Goal: Task Accomplishment & Management: Complete application form

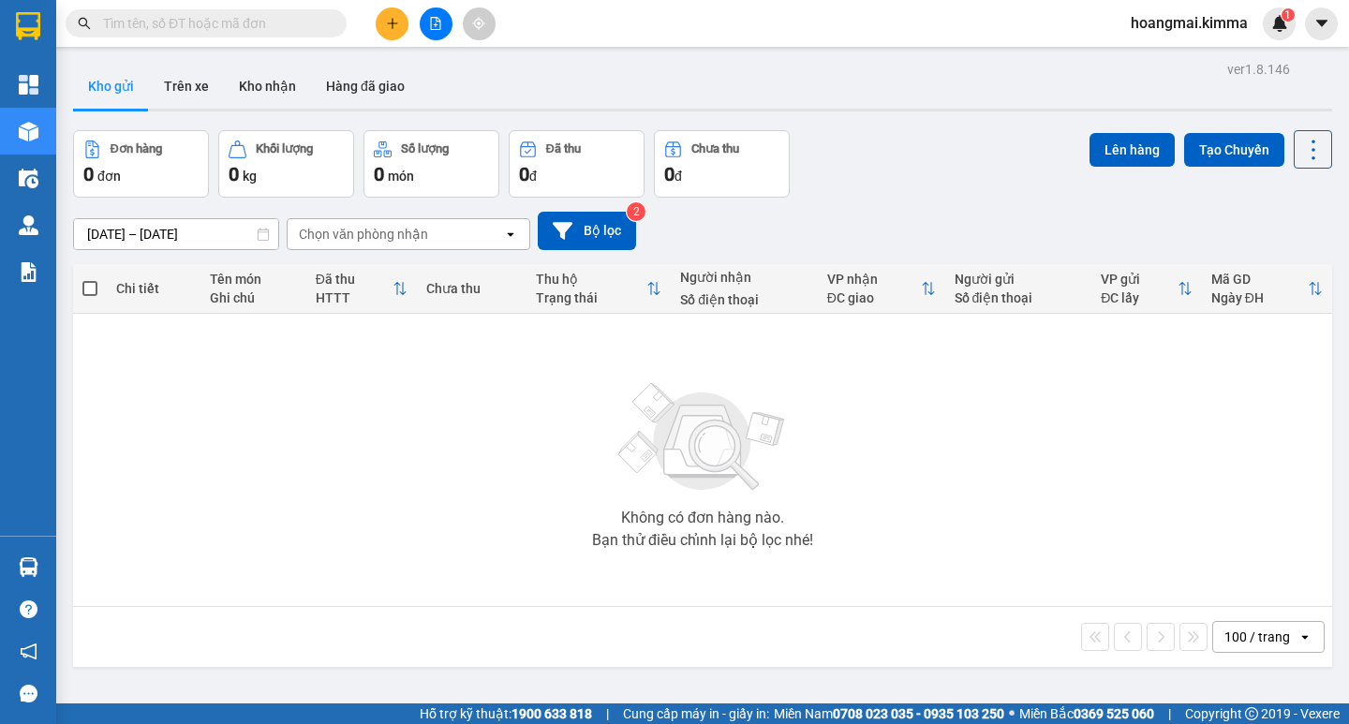
click at [434, 25] on icon "file-add" at bounding box center [436, 23] width 10 height 13
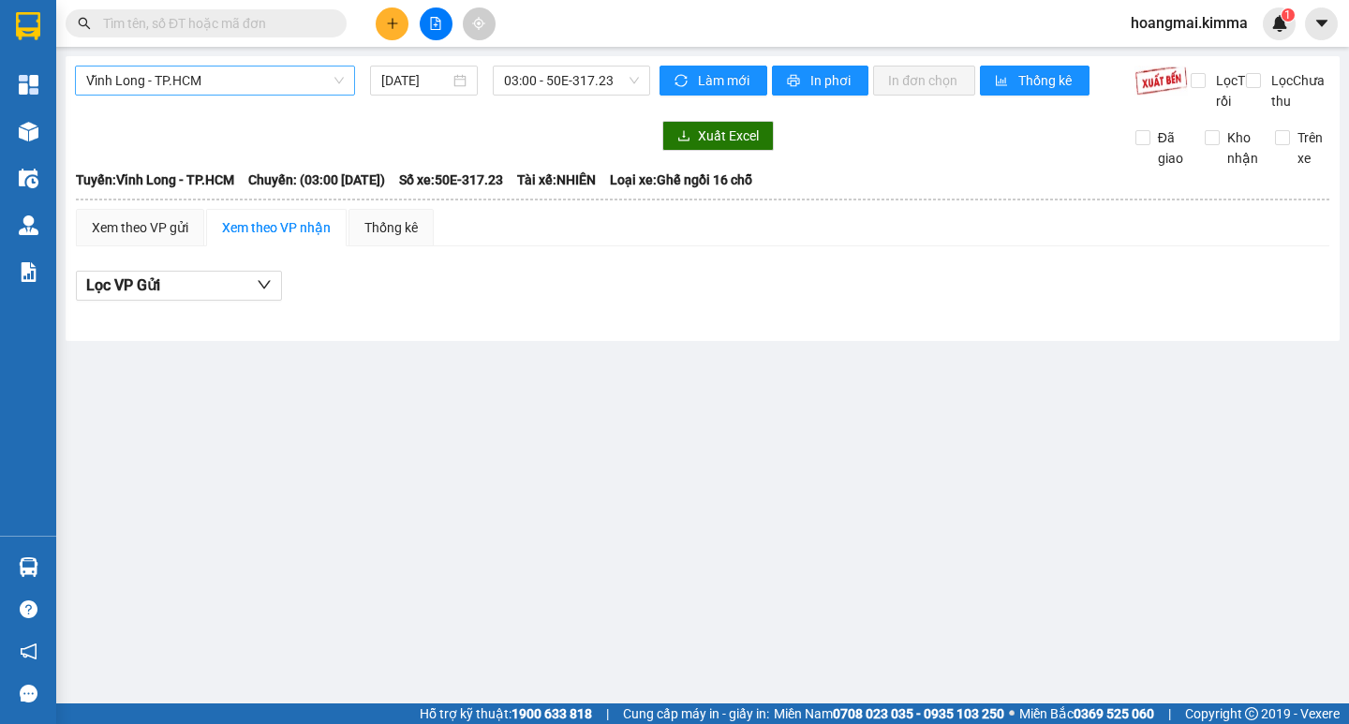
click at [297, 77] on span "Vĩnh Long - TP.HCM" at bounding box center [215, 80] width 258 height 28
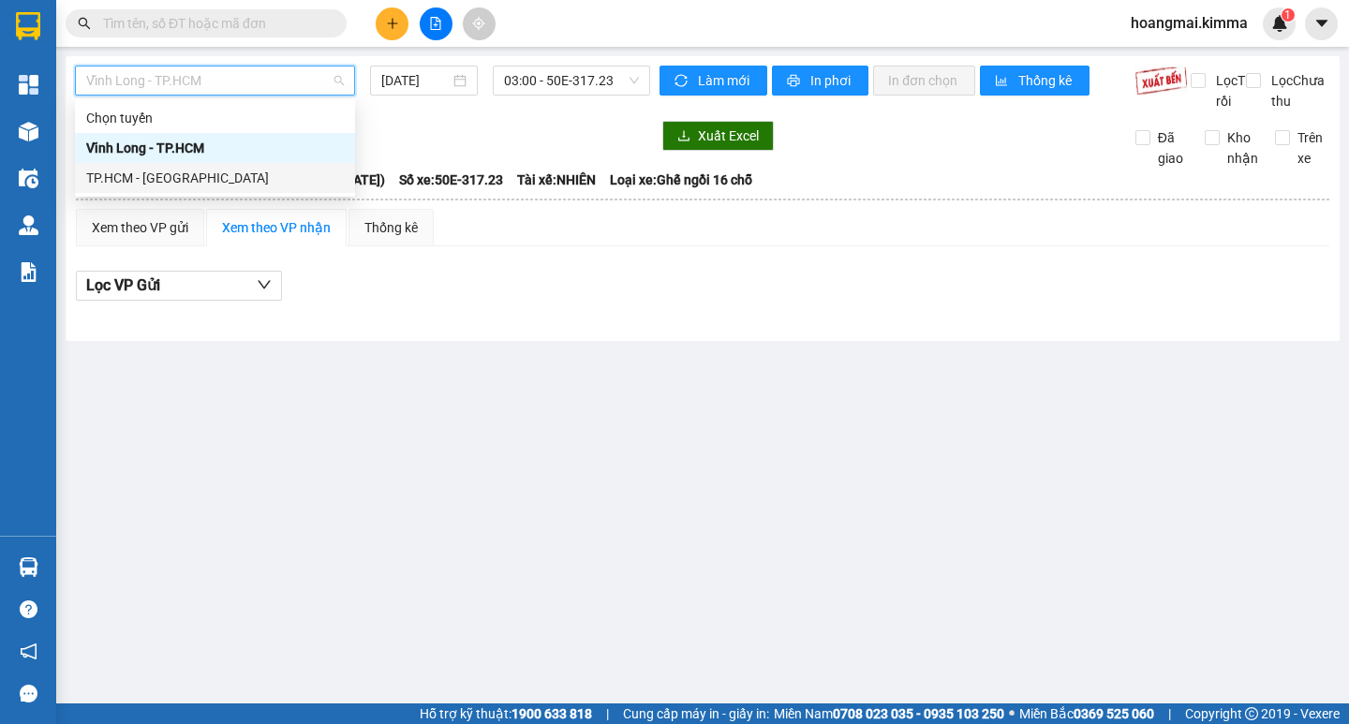
click at [216, 176] on div "TP.HCM - [GEOGRAPHIC_DATA]" at bounding box center [215, 178] width 258 height 21
type input "[DATE]"
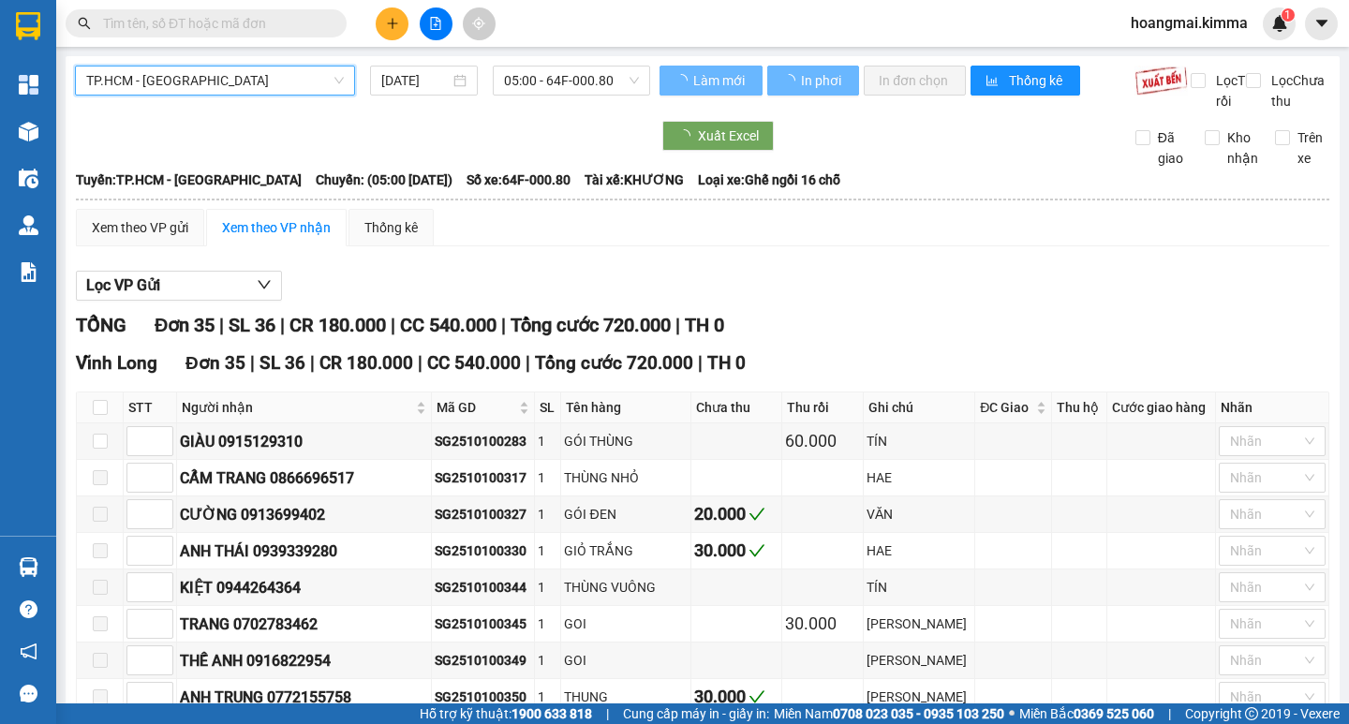
click at [535, 76] on span "05:00 - 64F-000.80" at bounding box center [571, 80] width 135 height 28
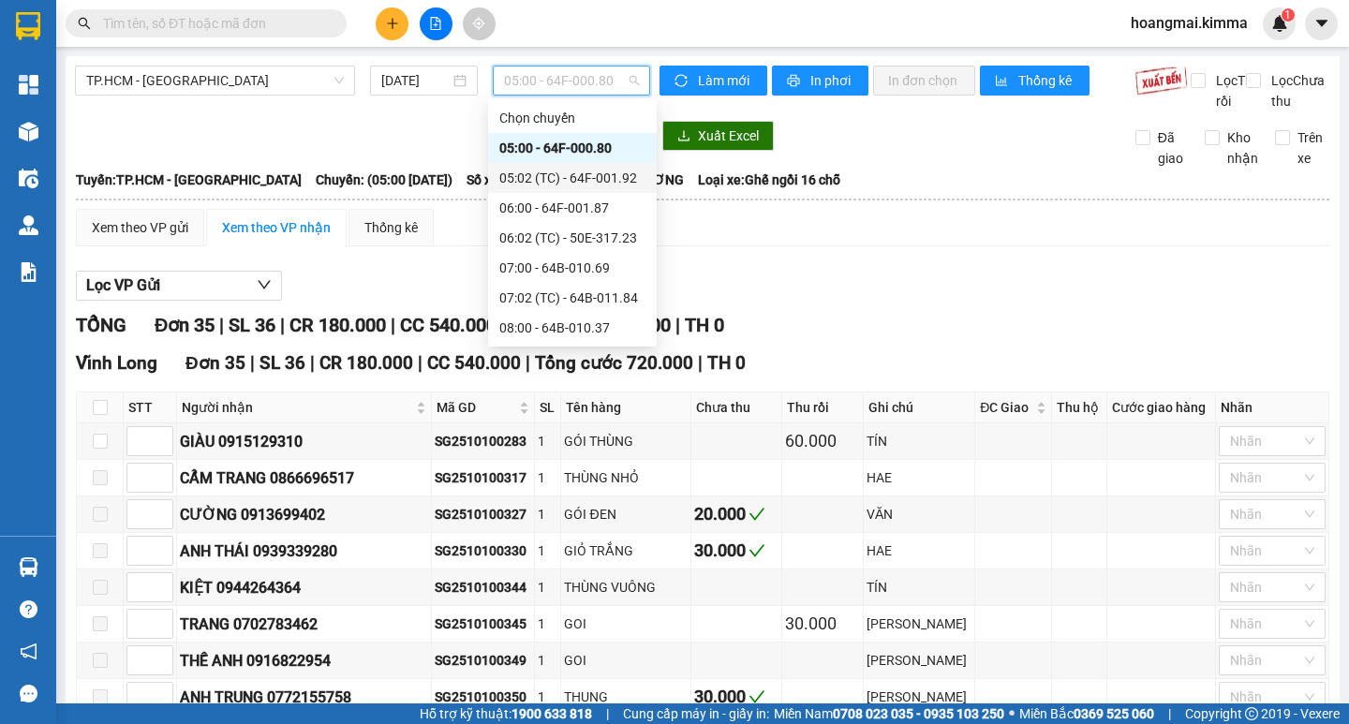
click at [599, 177] on div "05:02 (TC) - 64F-001.92" at bounding box center [572, 178] width 146 height 21
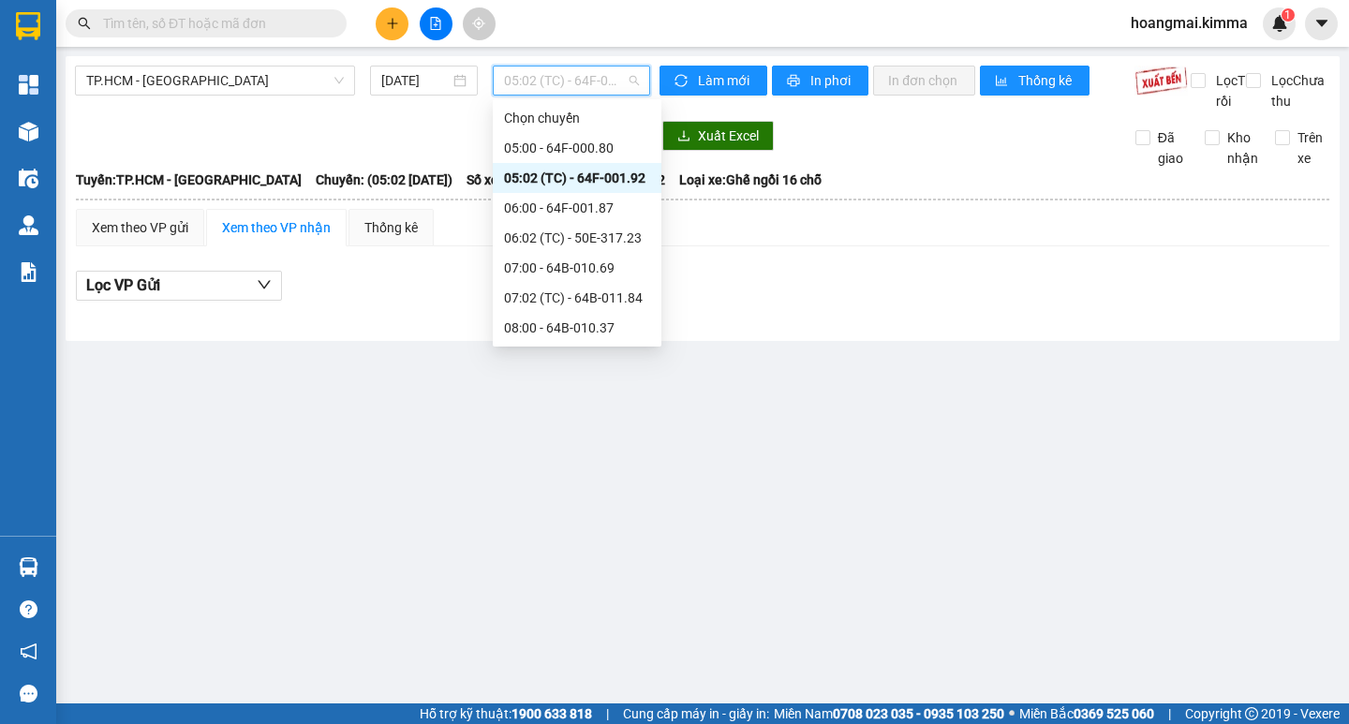
click at [589, 76] on span "05:02 (TC) - 64F-001.92" at bounding box center [571, 80] width 135 height 28
click at [611, 200] on div "06:00 - 64F-001.87" at bounding box center [577, 208] width 146 height 21
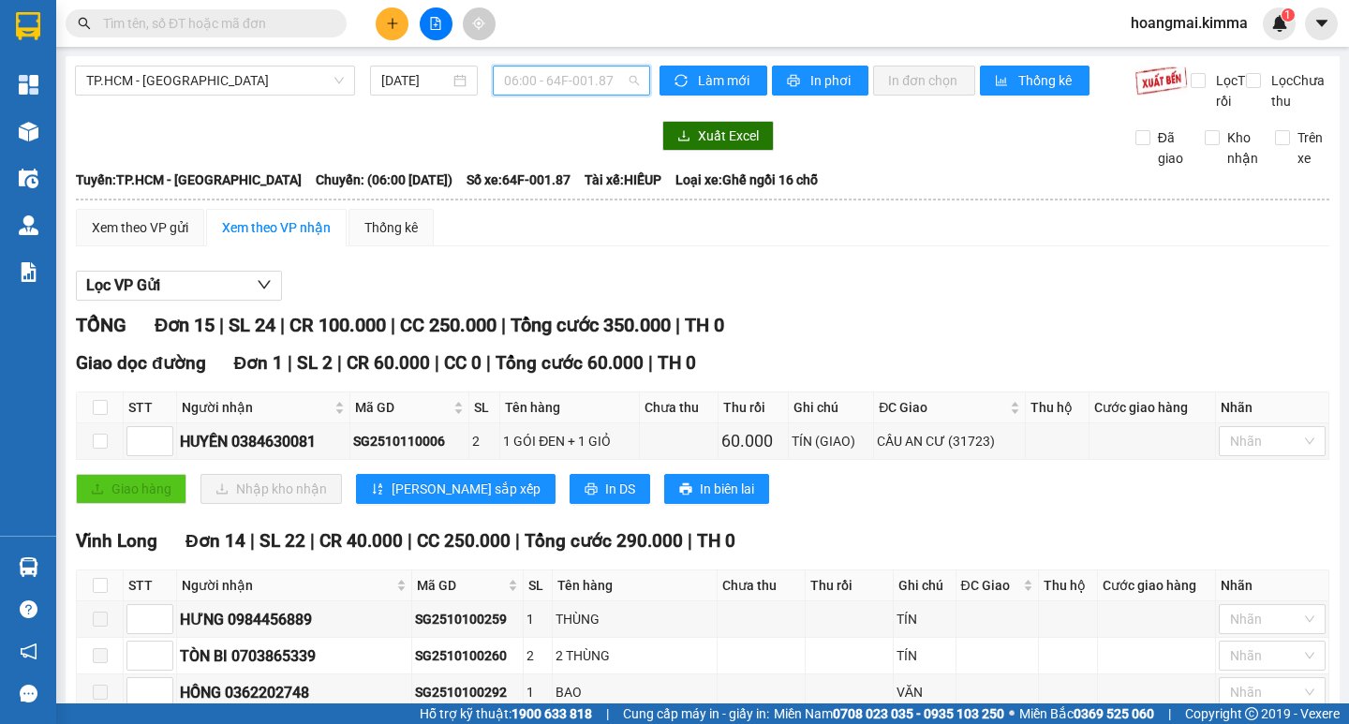
click at [597, 79] on span "06:00 - 64F-001.87" at bounding box center [571, 80] width 135 height 28
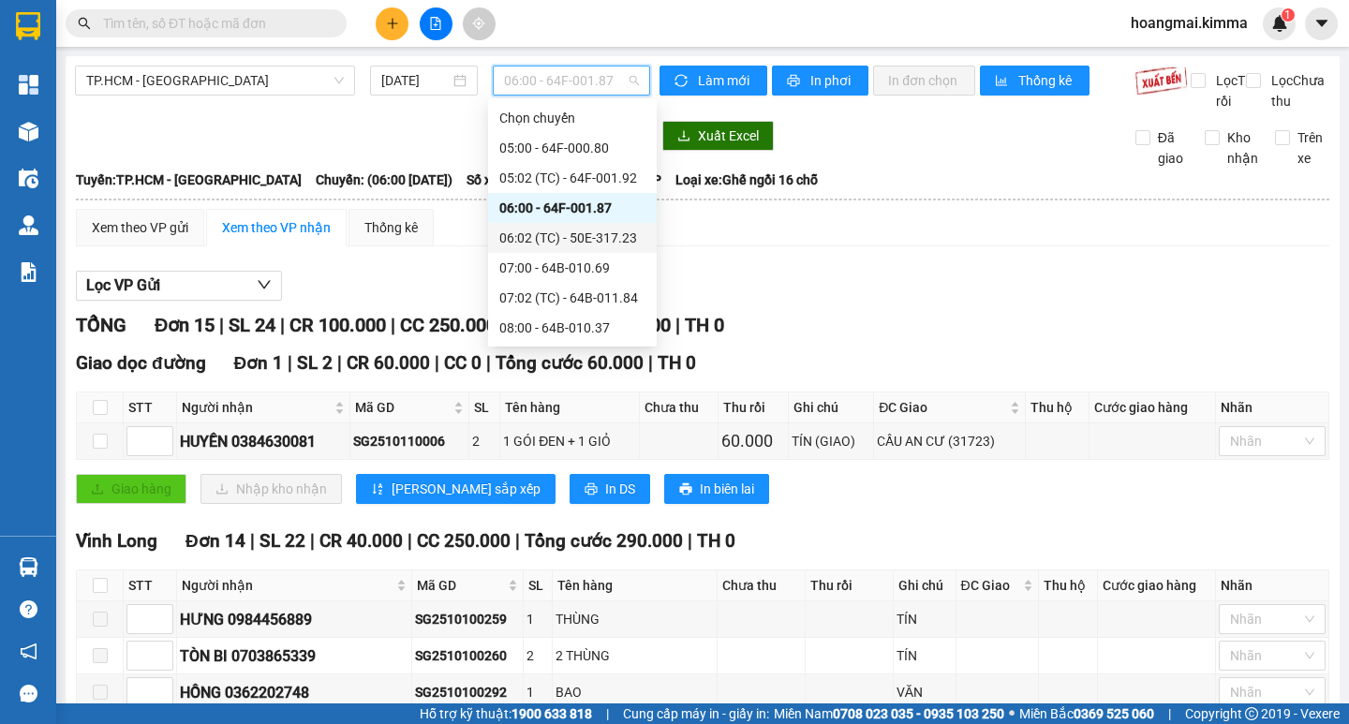
click at [597, 227] on div "06:02 (TC) - 50E-317.23" at bounding box center [572, 238] width 169 height 30
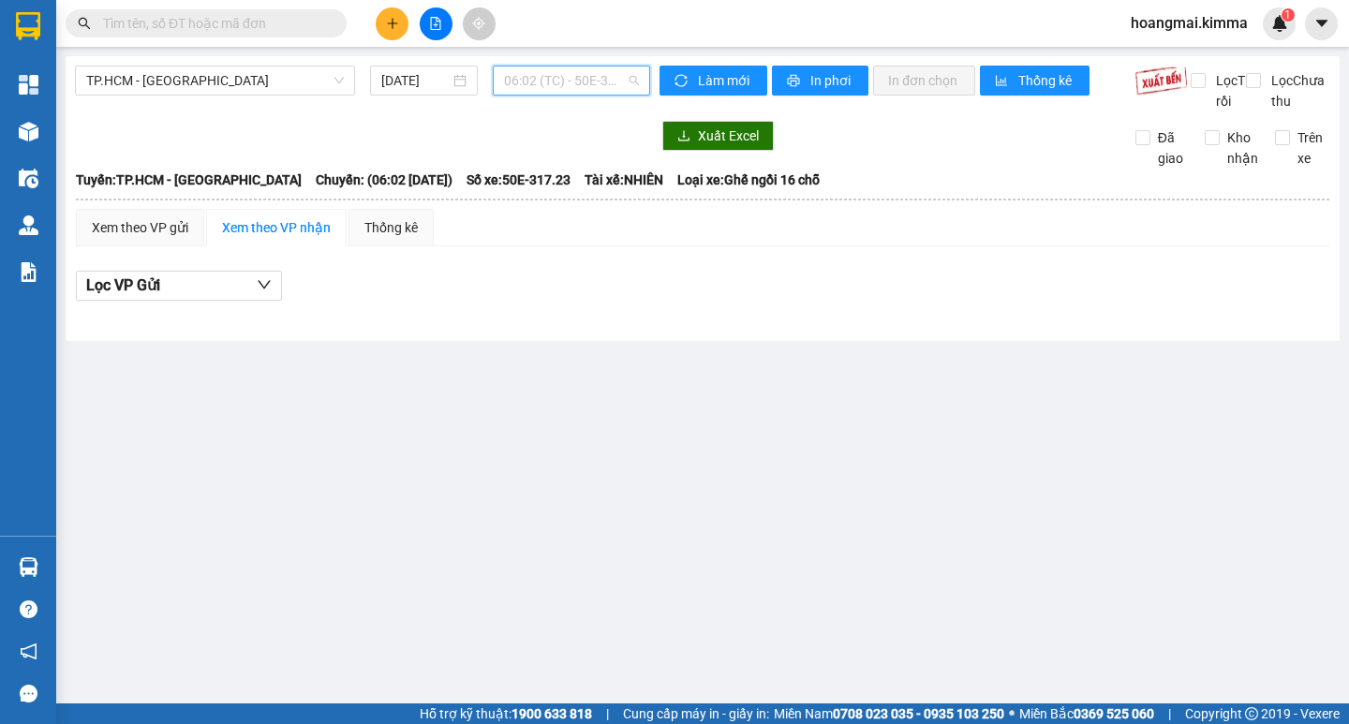
drag, startPoint x: 591, startPoint y: 91, endPoint x: 597, endPoint y: 124, distance: 33.3
click at [591, 92] on span "06:02 (TC) - 50E-317.23" at bounding box center [571, 80] width 135 height 28
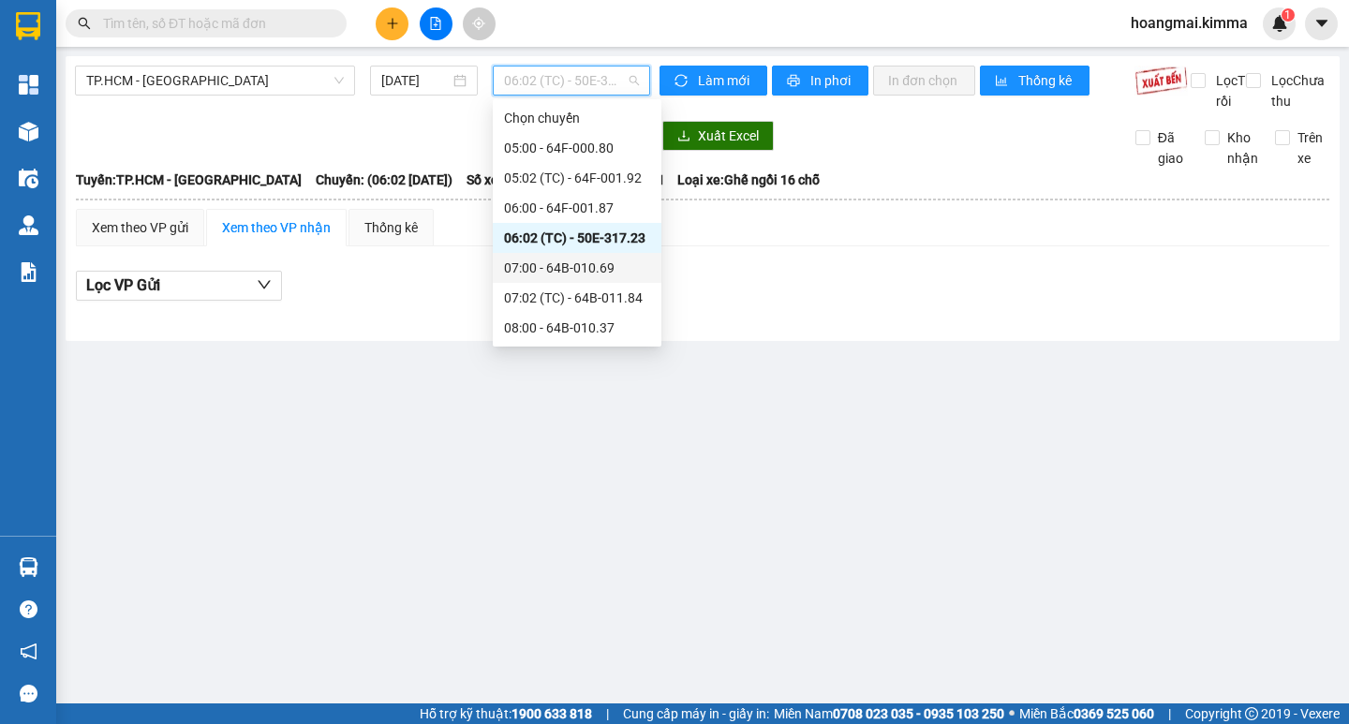
click at [609, 266] on div "07:00 - 64B-010.69" at bounding box center [577, 268] width 146 height 21
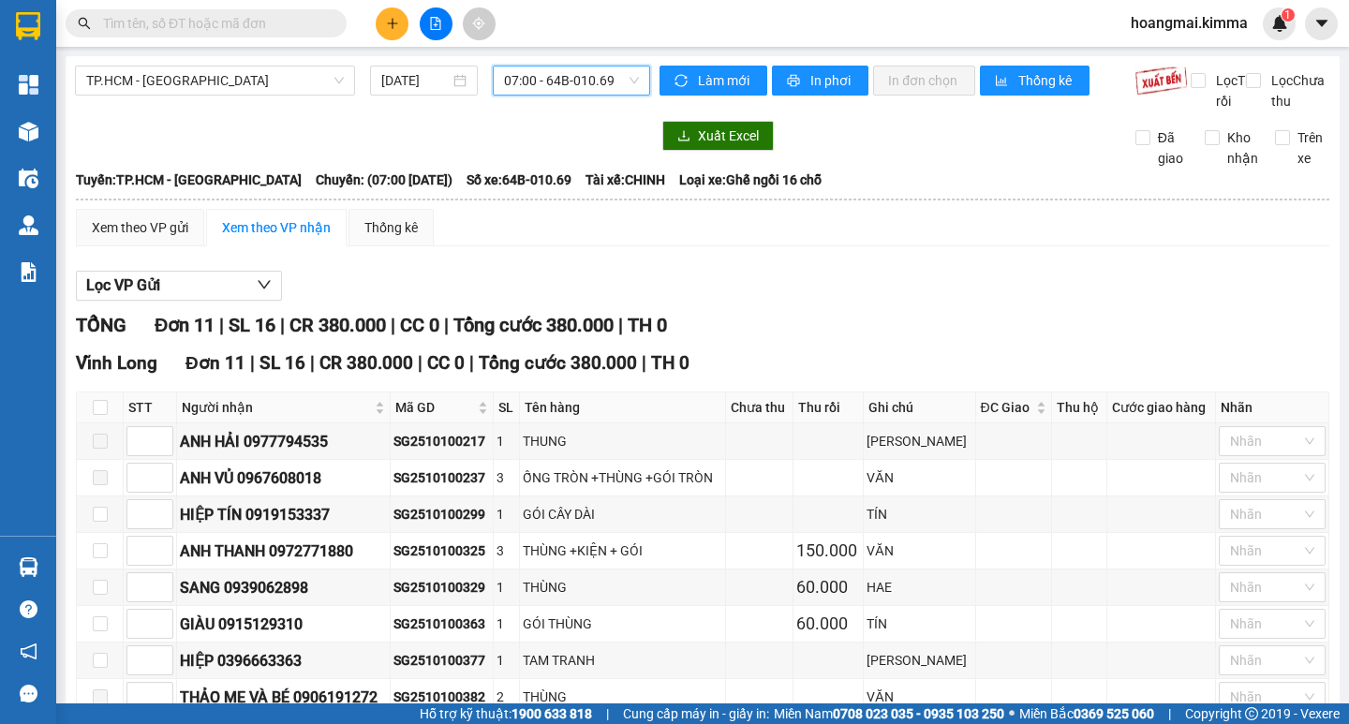
click at [585, 89] on span "07:00 - 64B-010.69" at bounding box center [571, 80] width 135 height 28
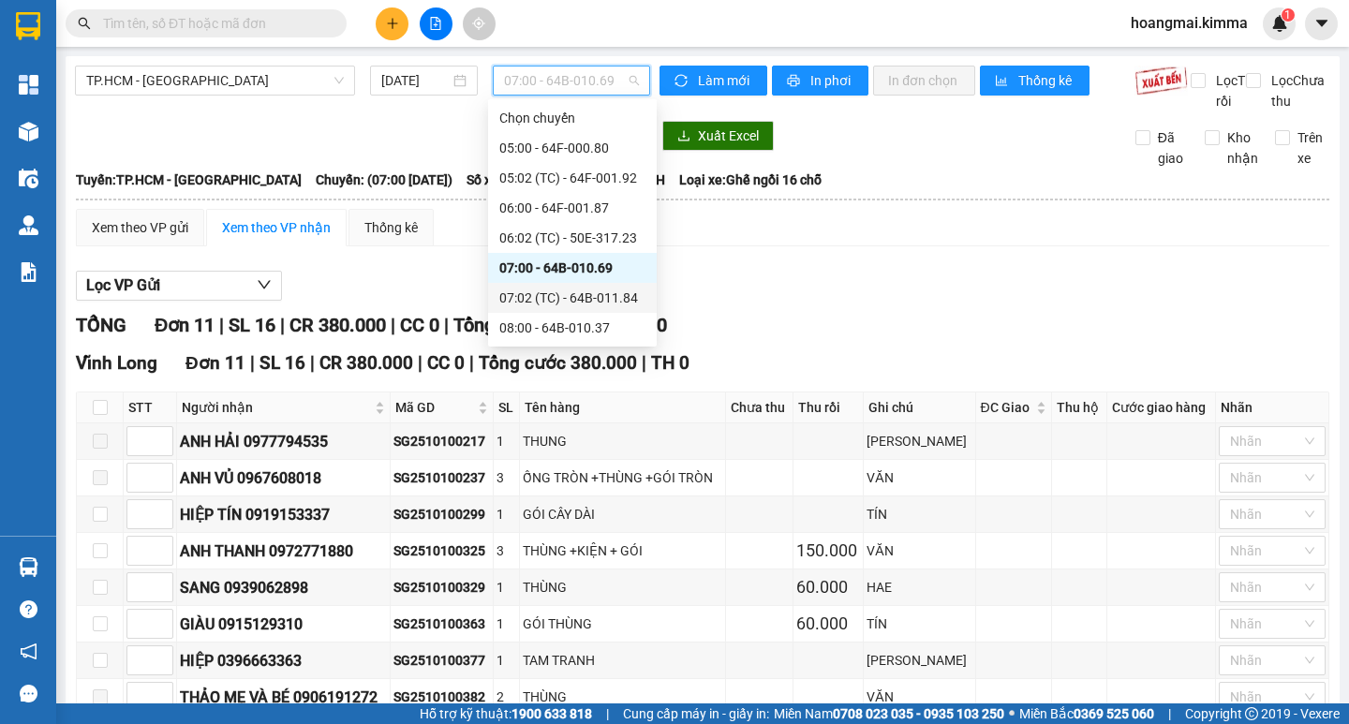
click at [601, 300] on div "07:02 (TC) - 64B-011.84" at bounding box center [572, 298] width 146 height 21
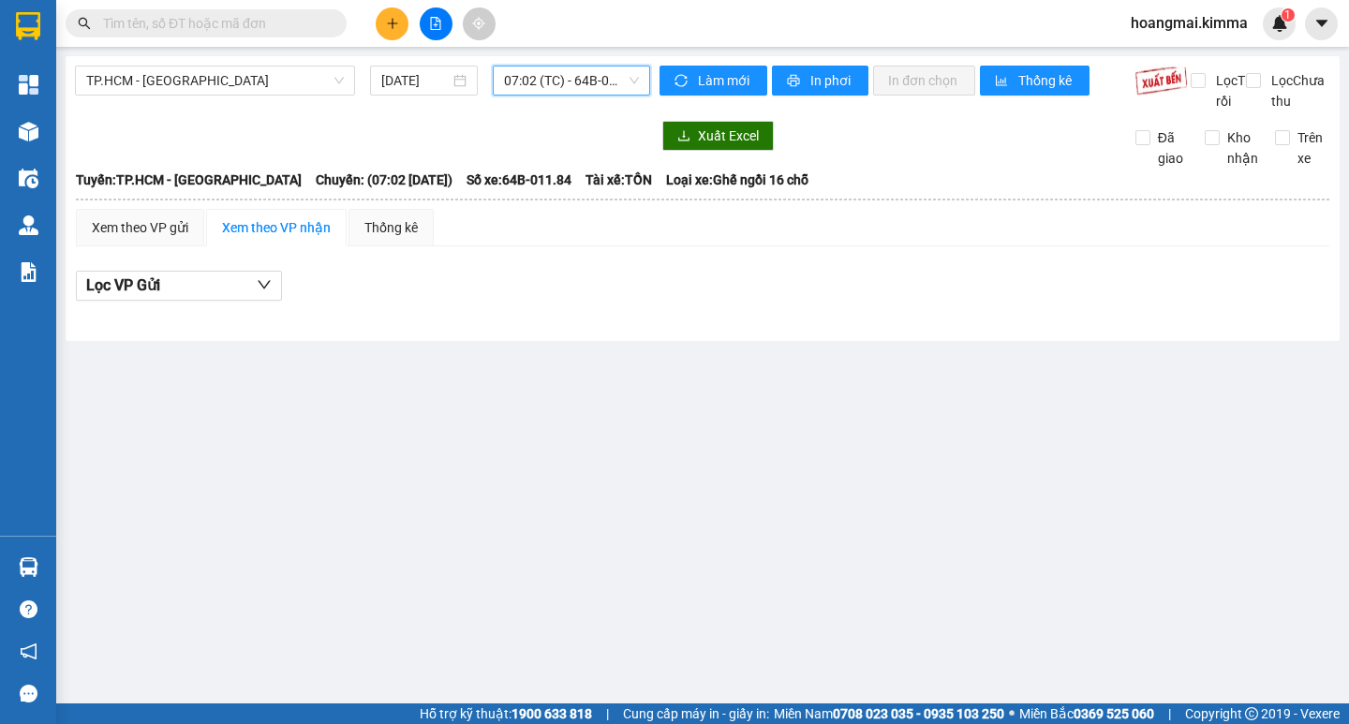
drag, startPoint x: 569, startPoint y: 69, endPoint x: 593, endPoint y: 224, distance: 156.3
click at [570, 79] on span "07:02 (TC) - 64B-011.84" at bounding box center [571, 80] width 135 height 28
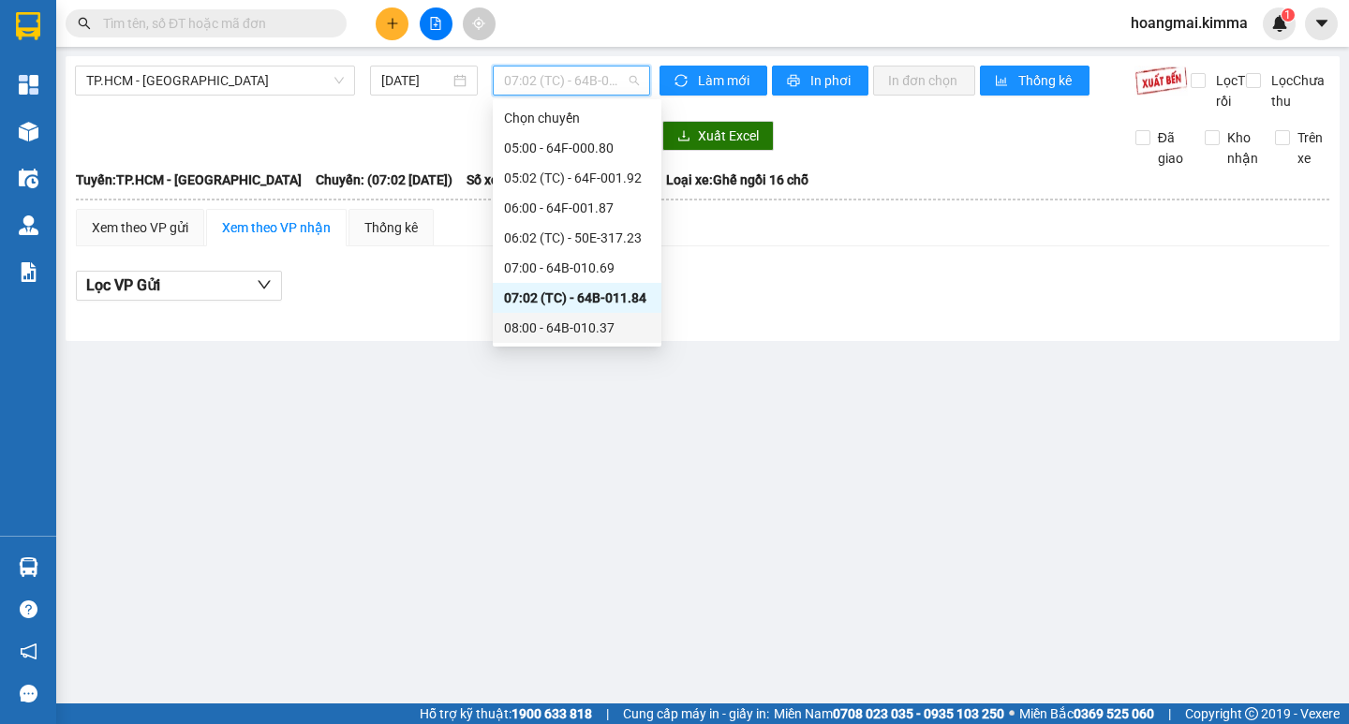
click at [590, 321] on div "08:00 - 64B-010.37" at bounding box center [577, 327] width 146 height 21
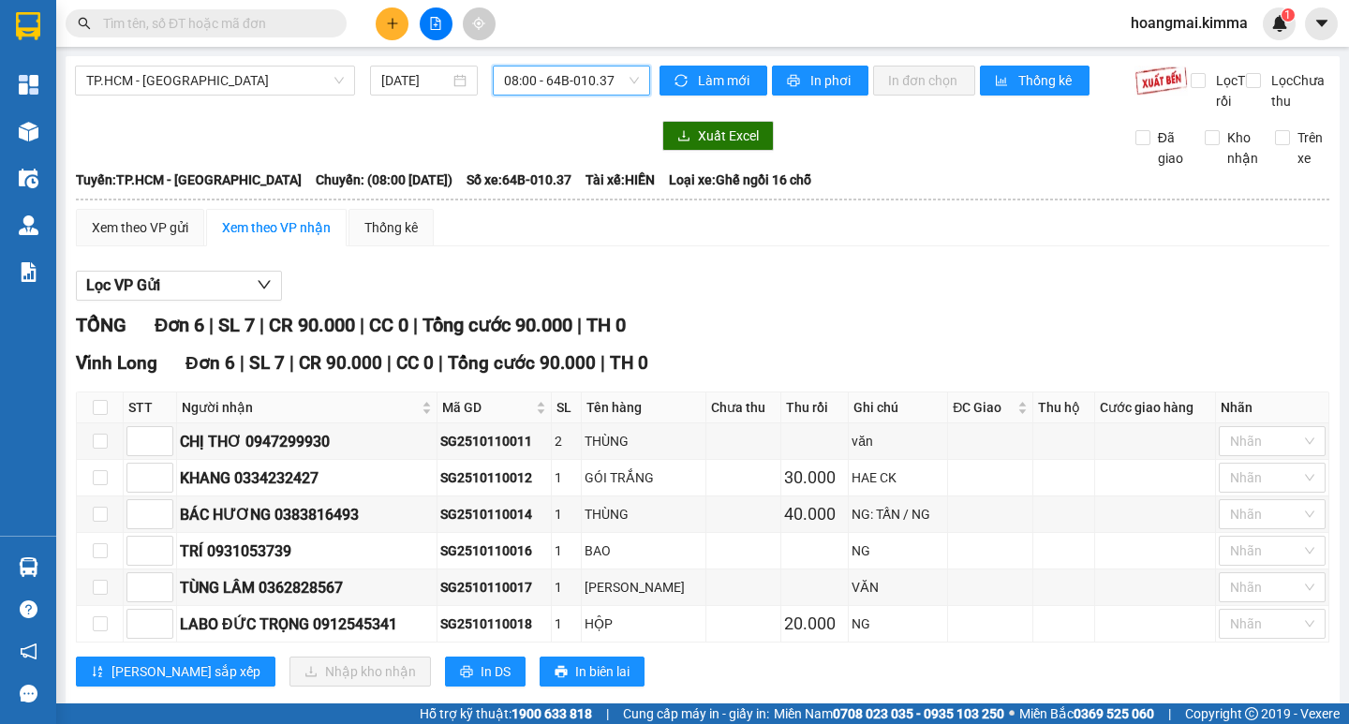
click at [578, 79] on span "08:00 - 64B-010.37" at bounding box center [571, 80] width 135 height 28
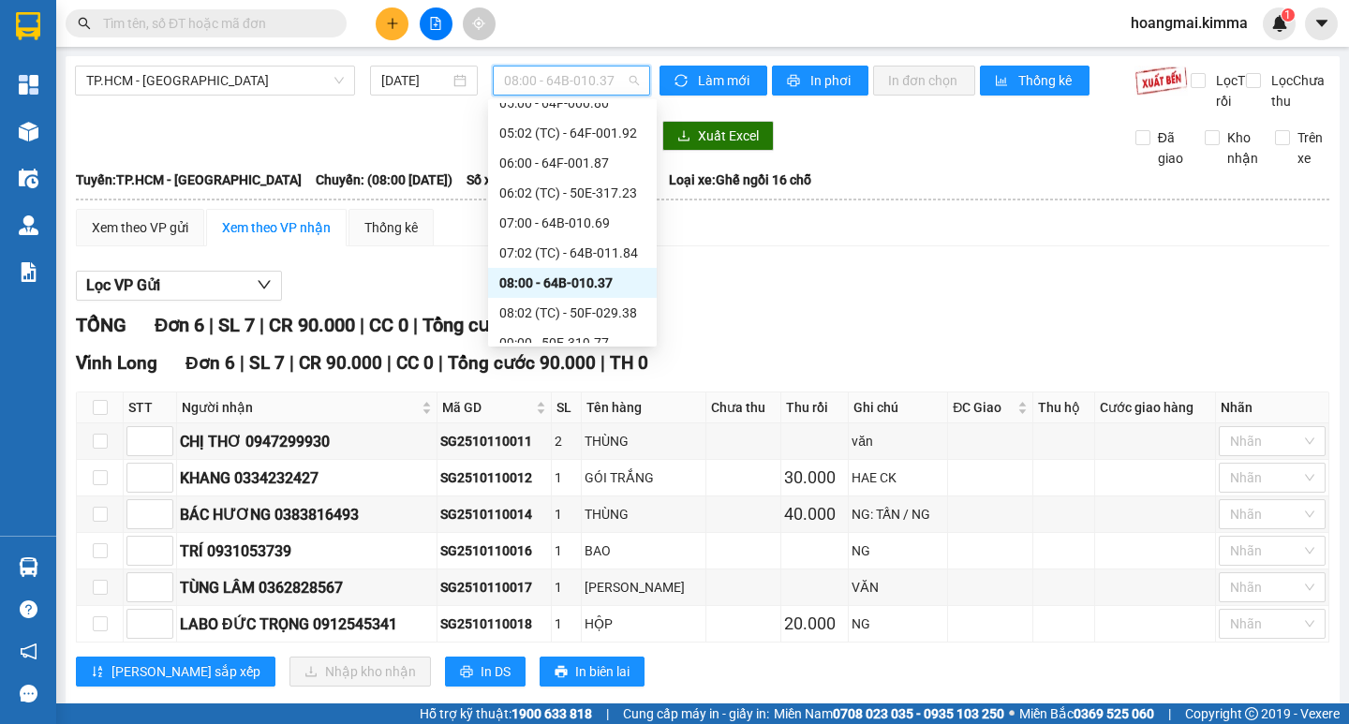
scroll to position [75, 0]
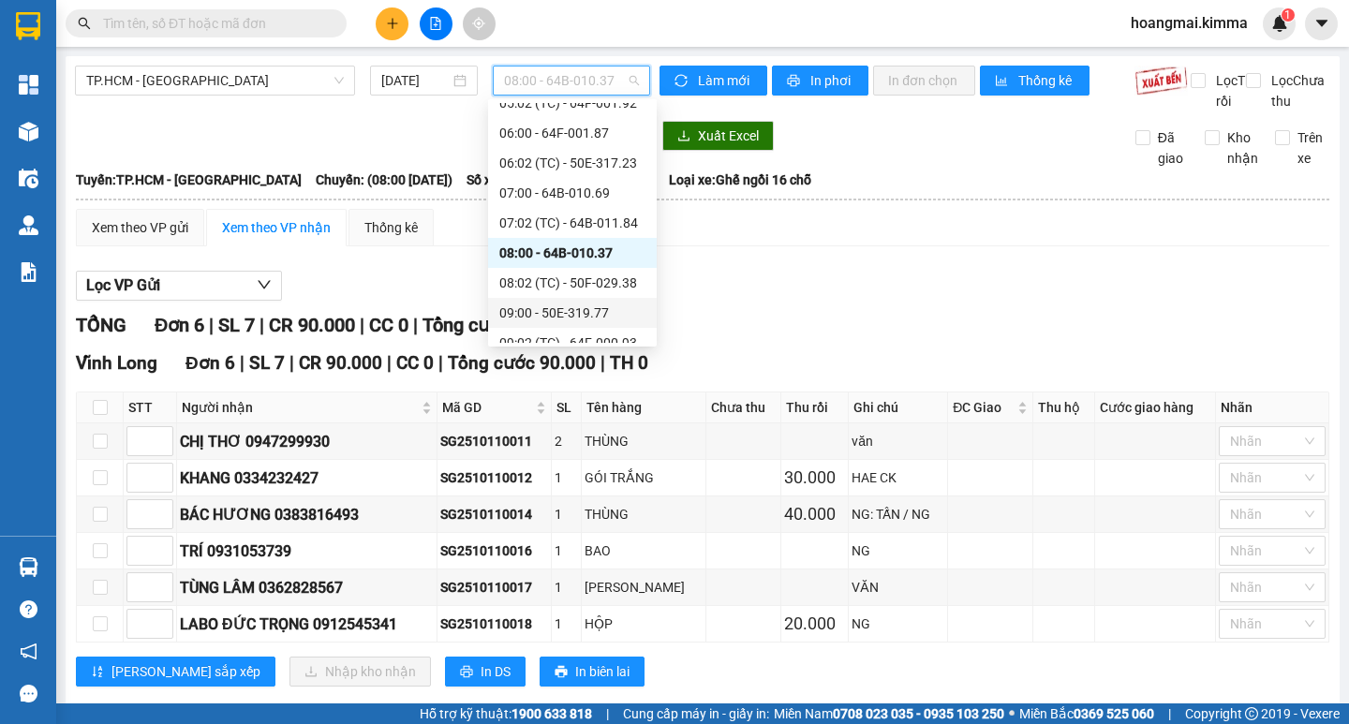
click at [618, 287] on div "08:02 (TC) - 50F-029.38" at bounding box center [572, 283] width 146 height 21
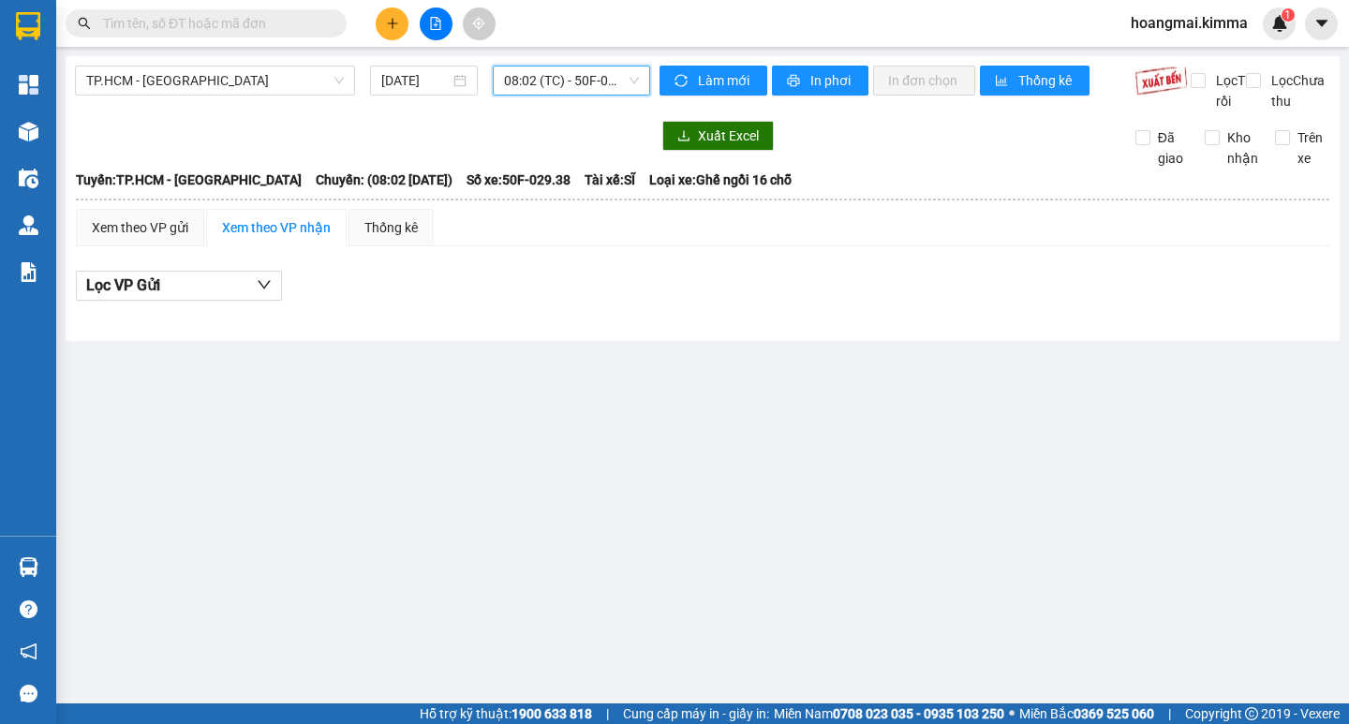
click at [551, 81] on span "08:02 (TC) - 50F-029.38" at bounding box center [571, 80] width 135 height 28
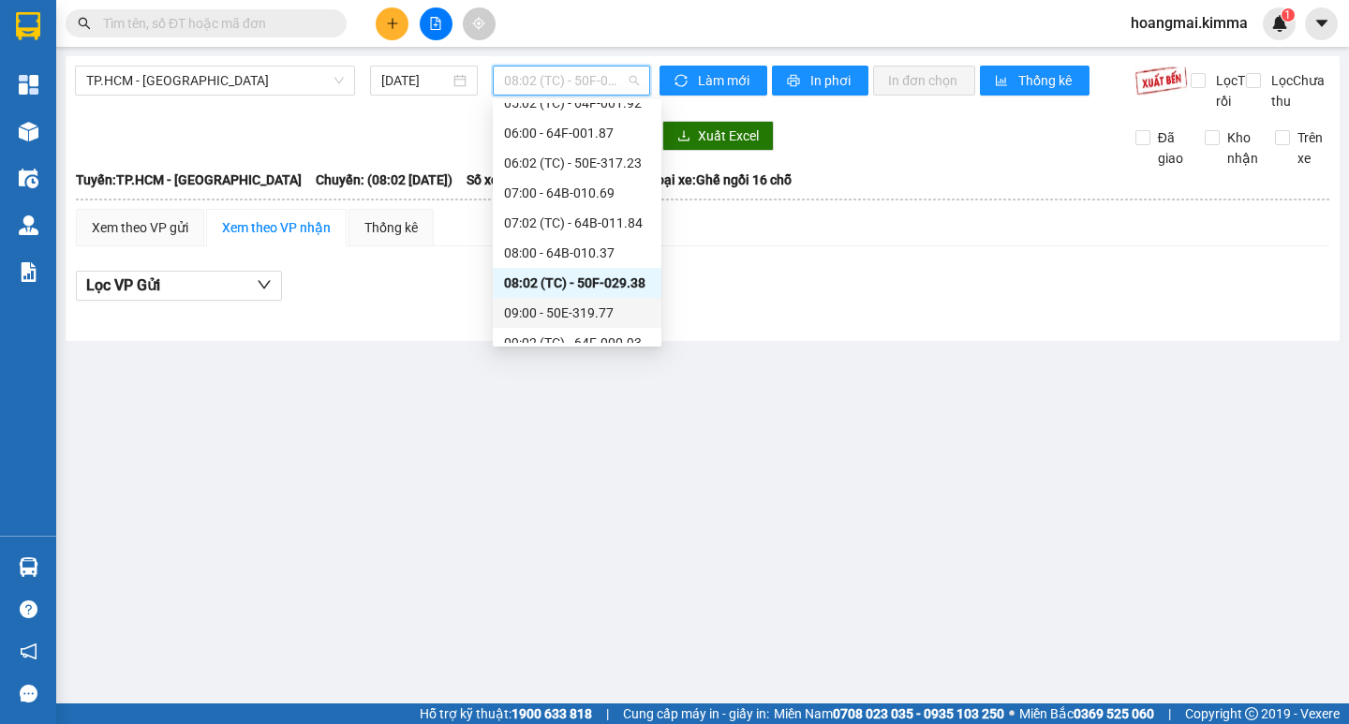
click at [573, 310] on div "09:00 - 50E-319.77" at bounding box center [577, 312] width 146 height 21
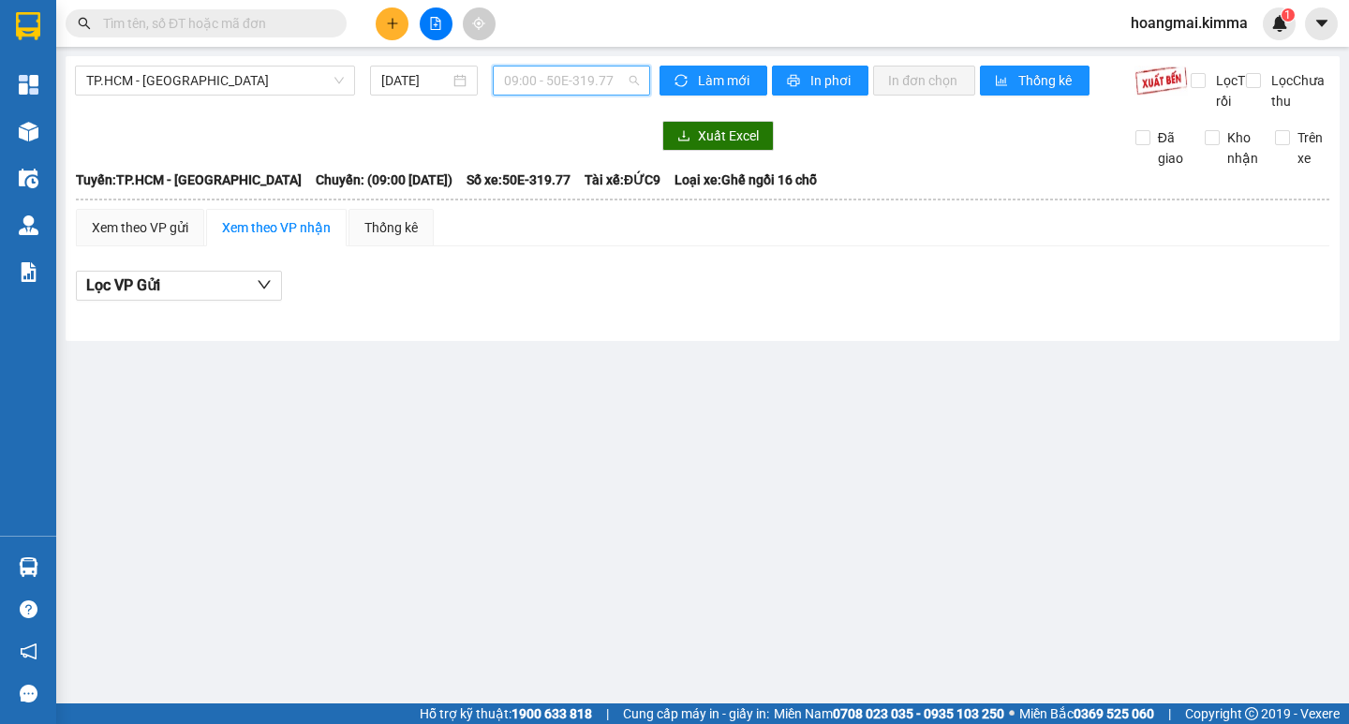
drag, startPoint x: 553, startPoint y: 83, endPoint x: 573, endPoint y: 281, distance: 198.7
click at [553, 86] on span "09:00 - 50E-319.77" at bounding box center [571, 80] width 135 height 28
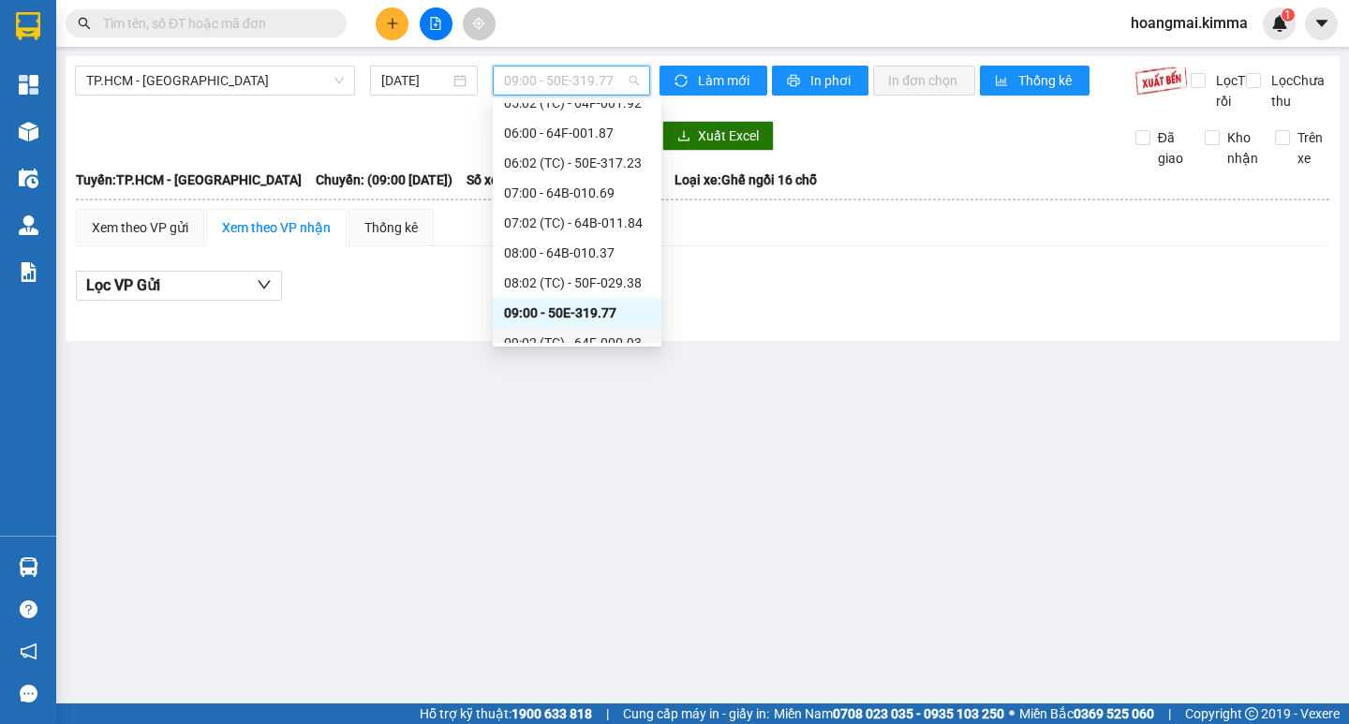
click at [590, 342] on div "09:02 (TC) - 64F-000.93" at bounding box center [577, 342] width 146 height 21
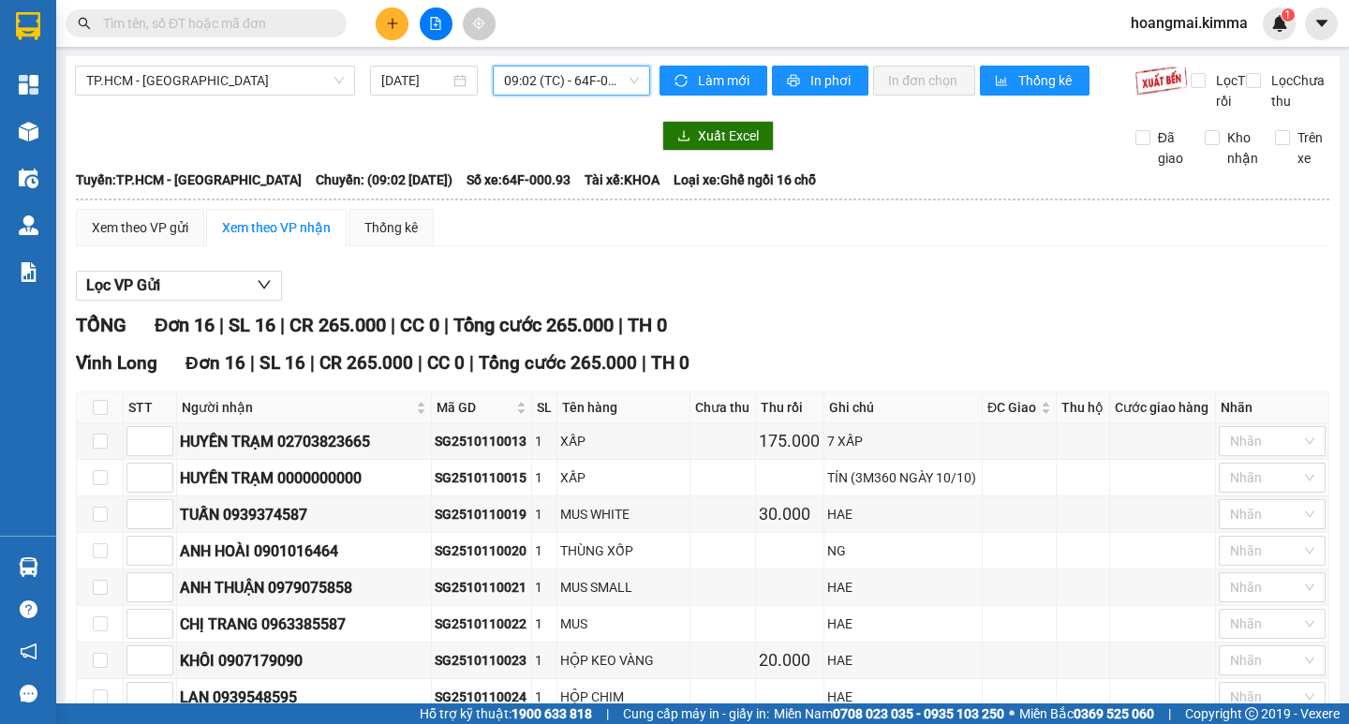
click at [545, 83] on span "09:02 (TC) - 64F-000.93" at bounding box center [571, 80] width 135 height 28
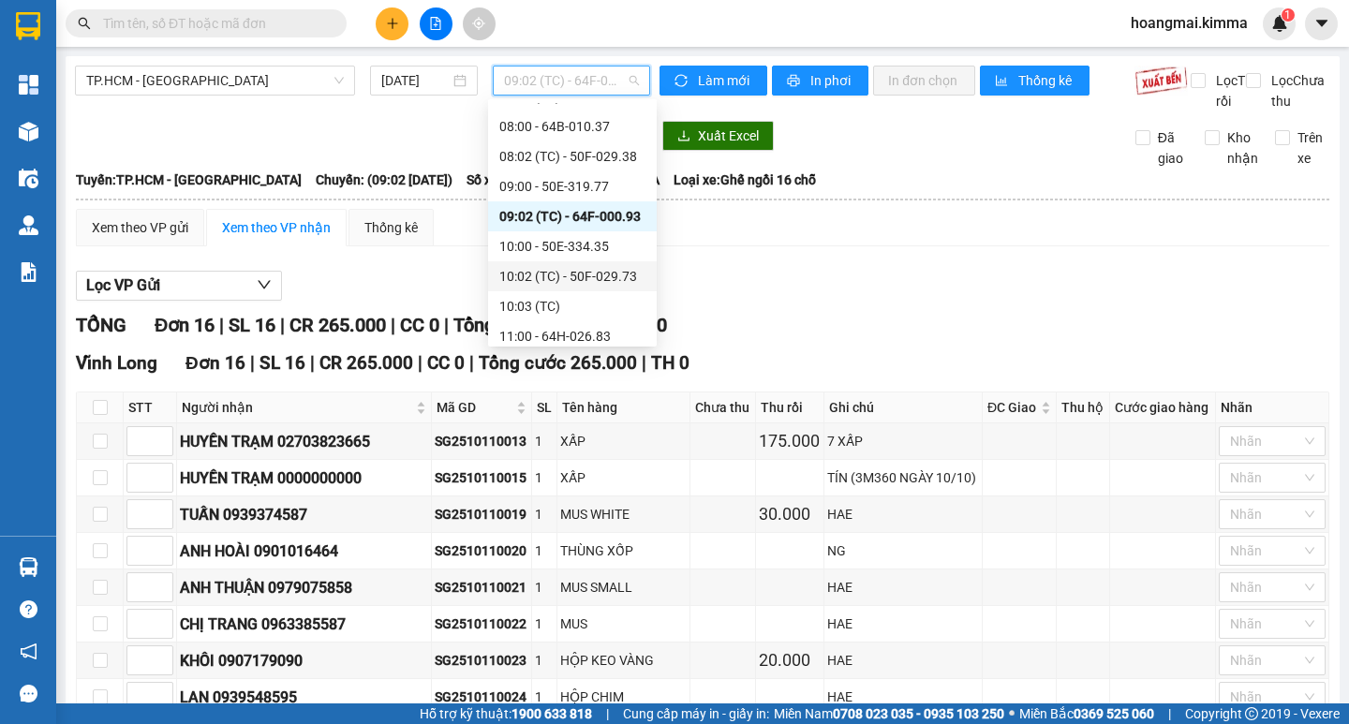
scroll to position [202, 0]
click at [568, 244] on div "10:00 - 50E-334.35" at bounding box center [572, 245] width 146 height 21
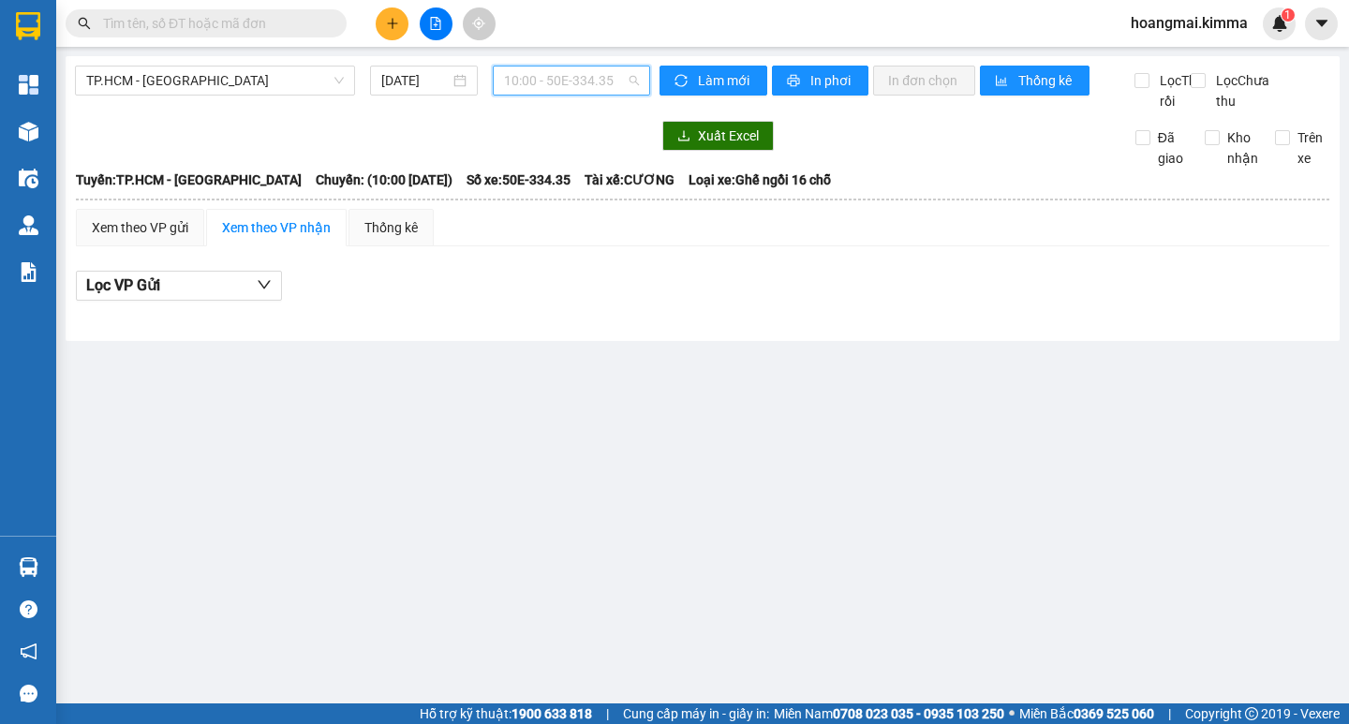
click at [539, 85] on span "10:00 - 50E-334.35" at bounding box center [571, 80] width 135 height 28
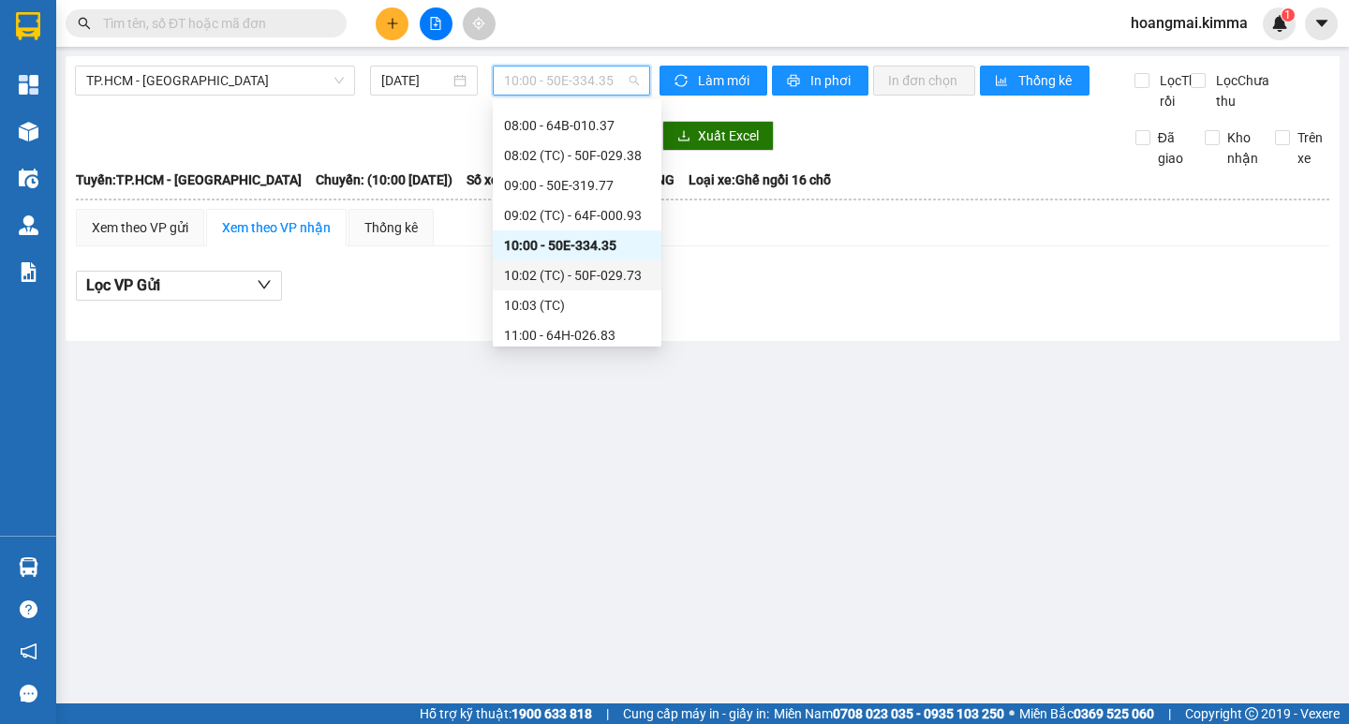
click at [551, 276] on div "10:02 (TC) - 50F-029.73" at bounding box center [577, 275] width 146 height 21
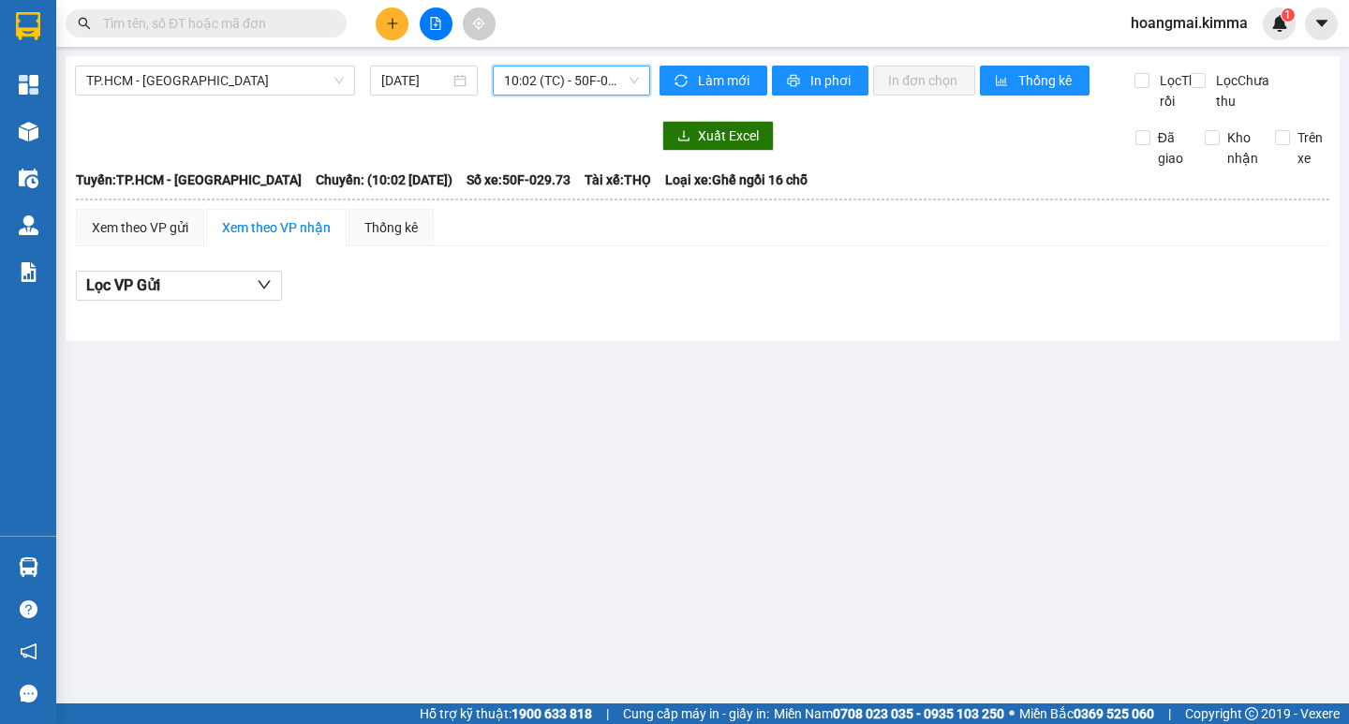
click at [553, 76] on span "10:02 (TC) - 50F-029.73" at bounding box center [571, 80] width 135 height 28
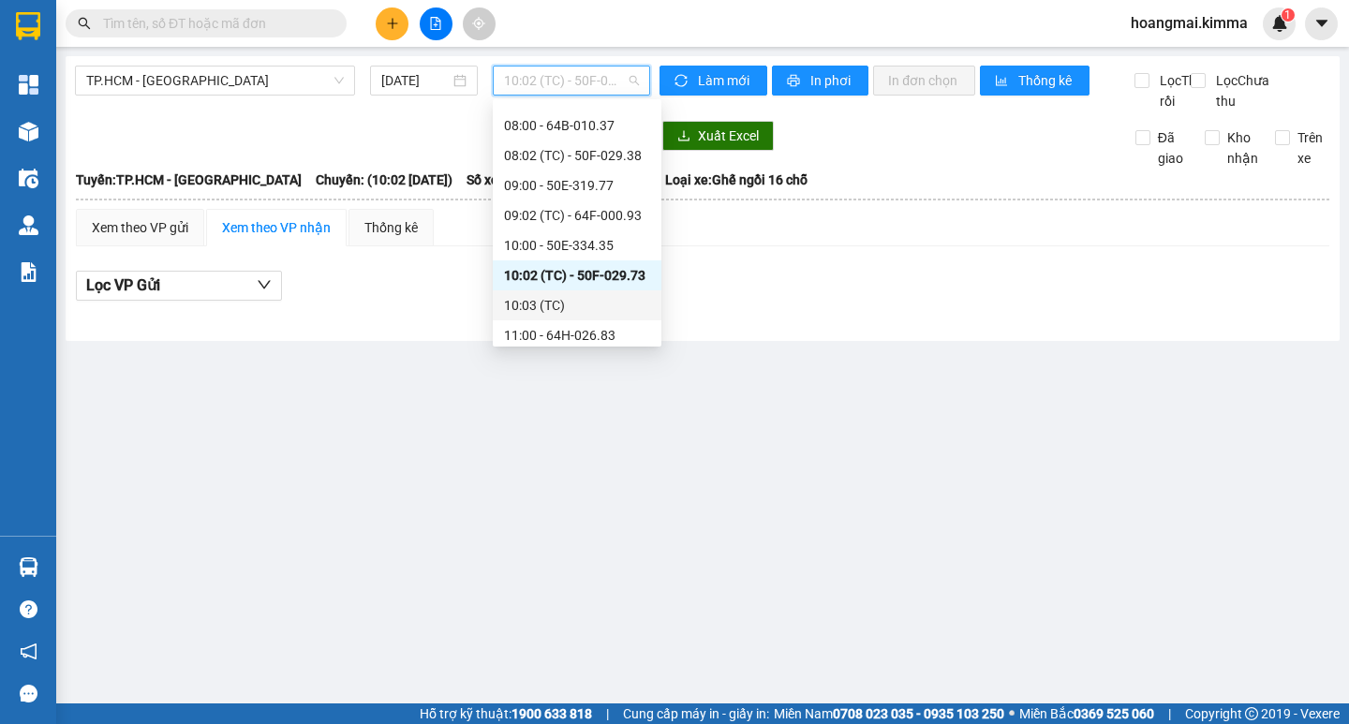
click at [568, 303] on div "10:03 (TC)" at bounding box center [577, 305] width 146 height 21
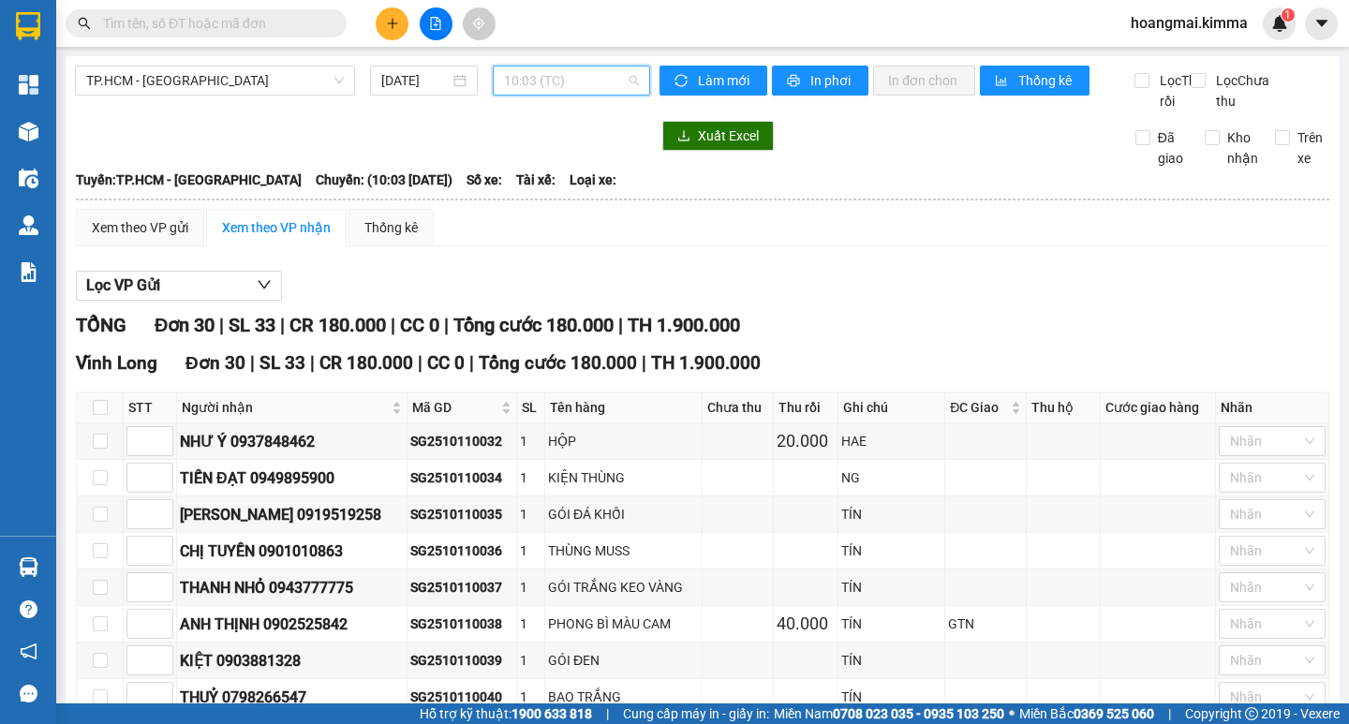
click at [551, 80] on span "10:03 (TC)" at bounding box center [571, 80] width 135 height 28
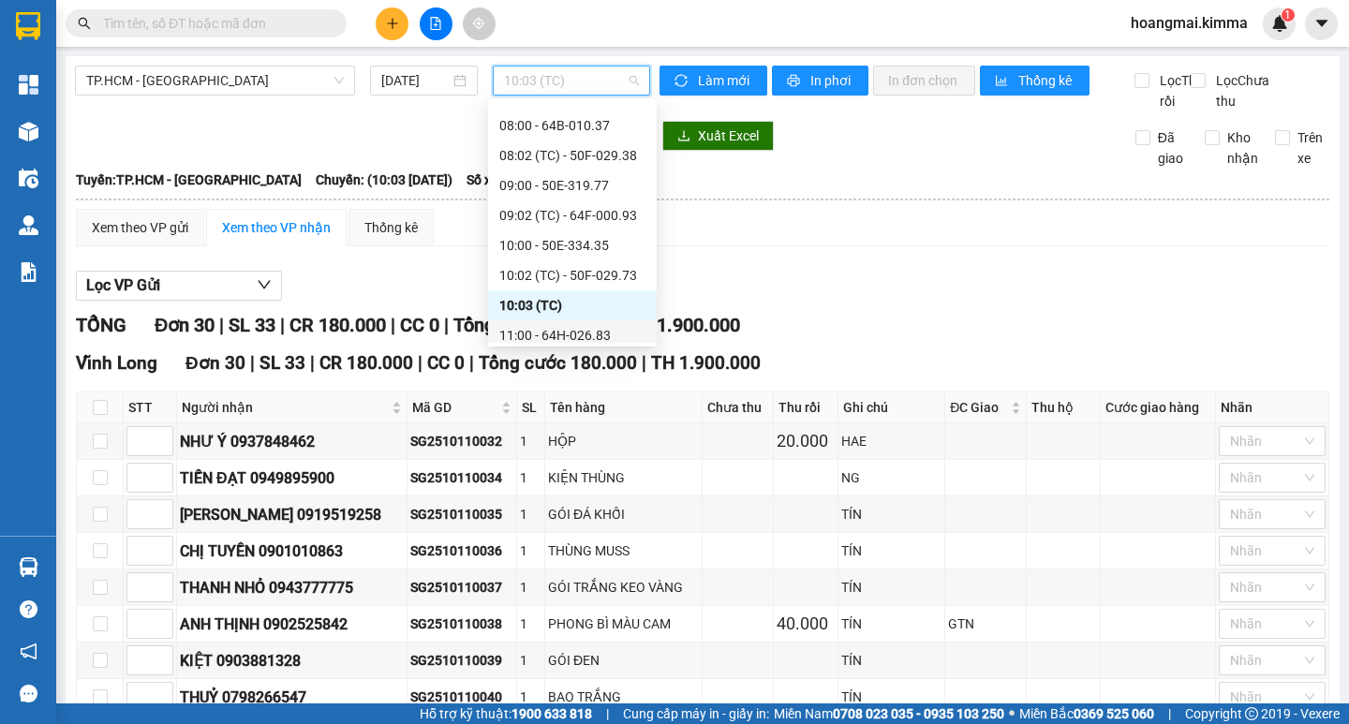
click at [612, 335] on div "11:00 - 64H-026.83" at bounding box center [572, 335] width 146 height 21
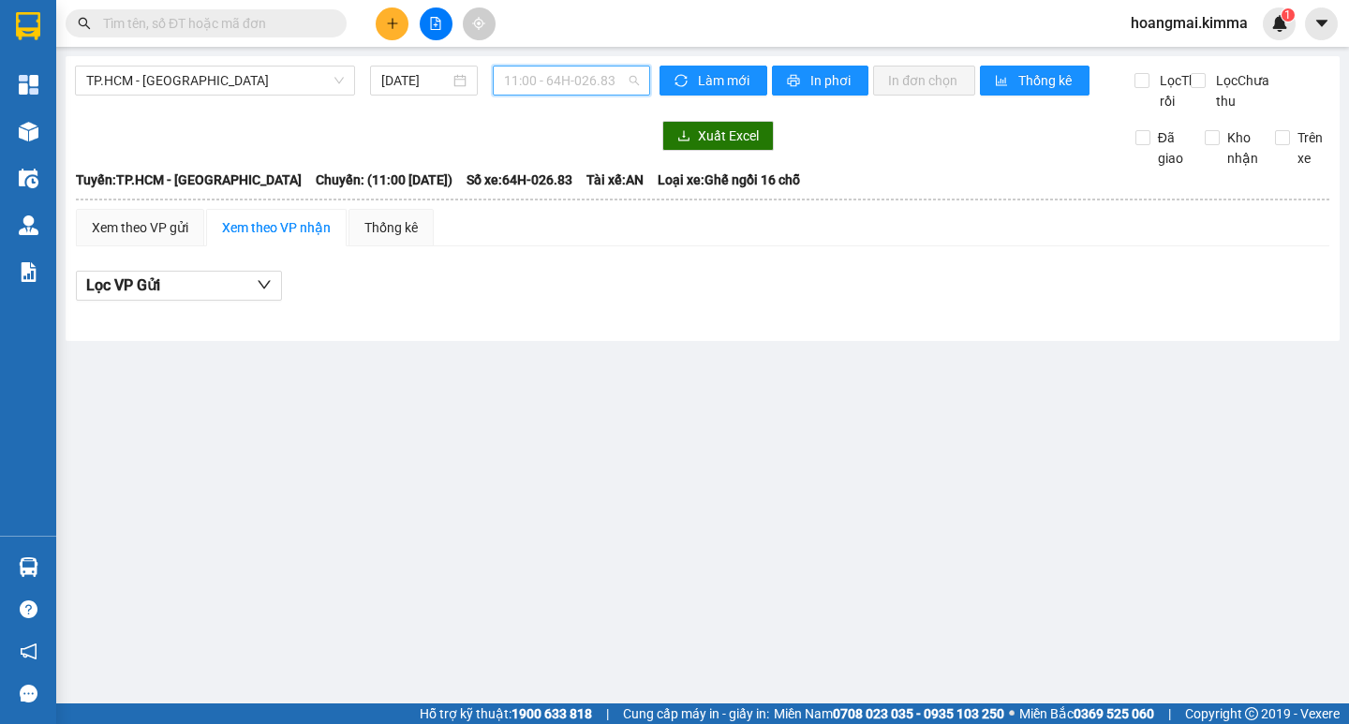
click at [550, 86] on span "11:00 - 64H-026.83" at bounding box center [571, 80] width 135 height 28
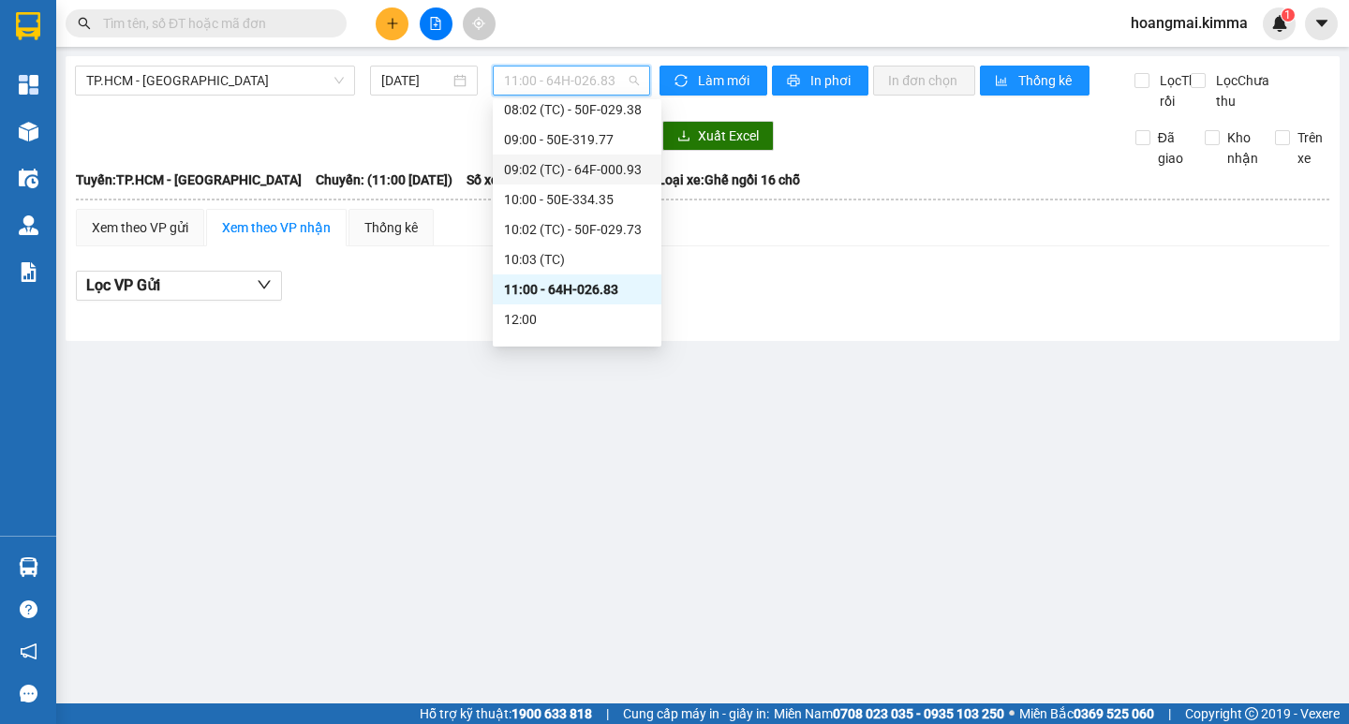
scroll to position [285, 0]
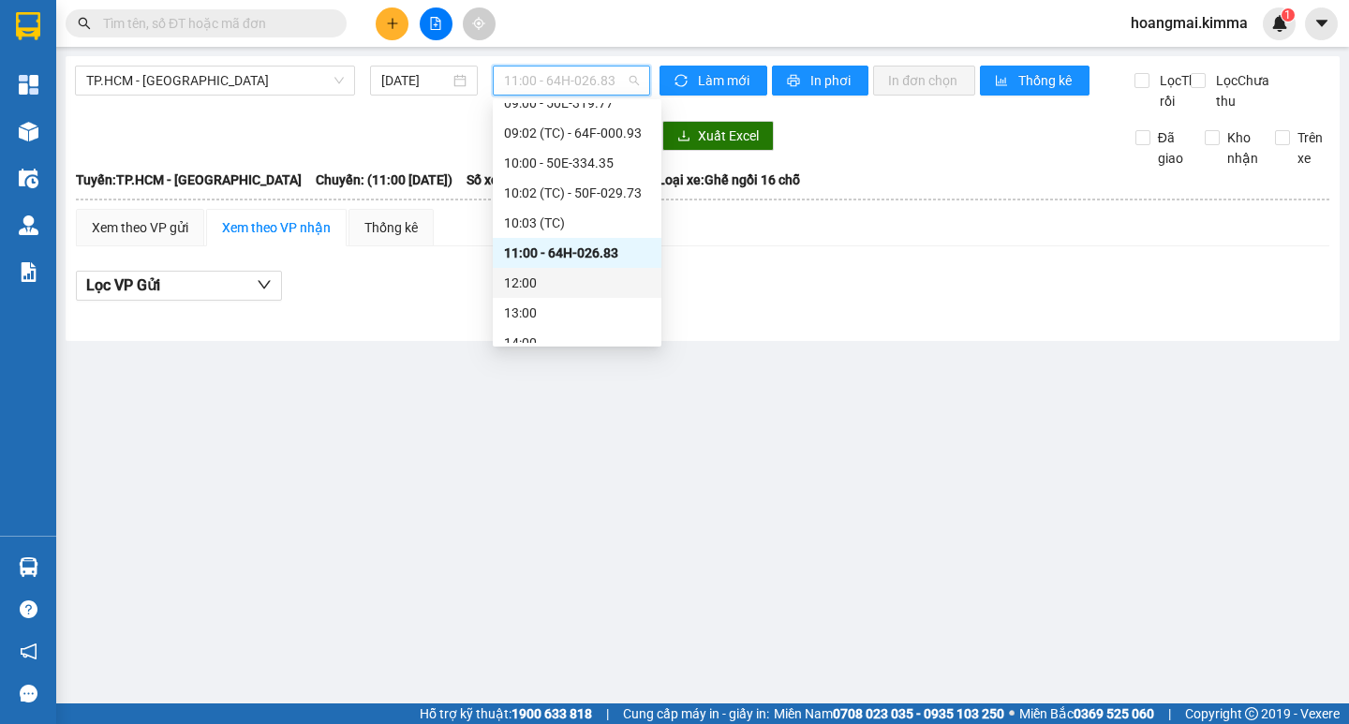
click at [566, 285] on div "12:00" at bounding box center [577, 283] width 146 height 21
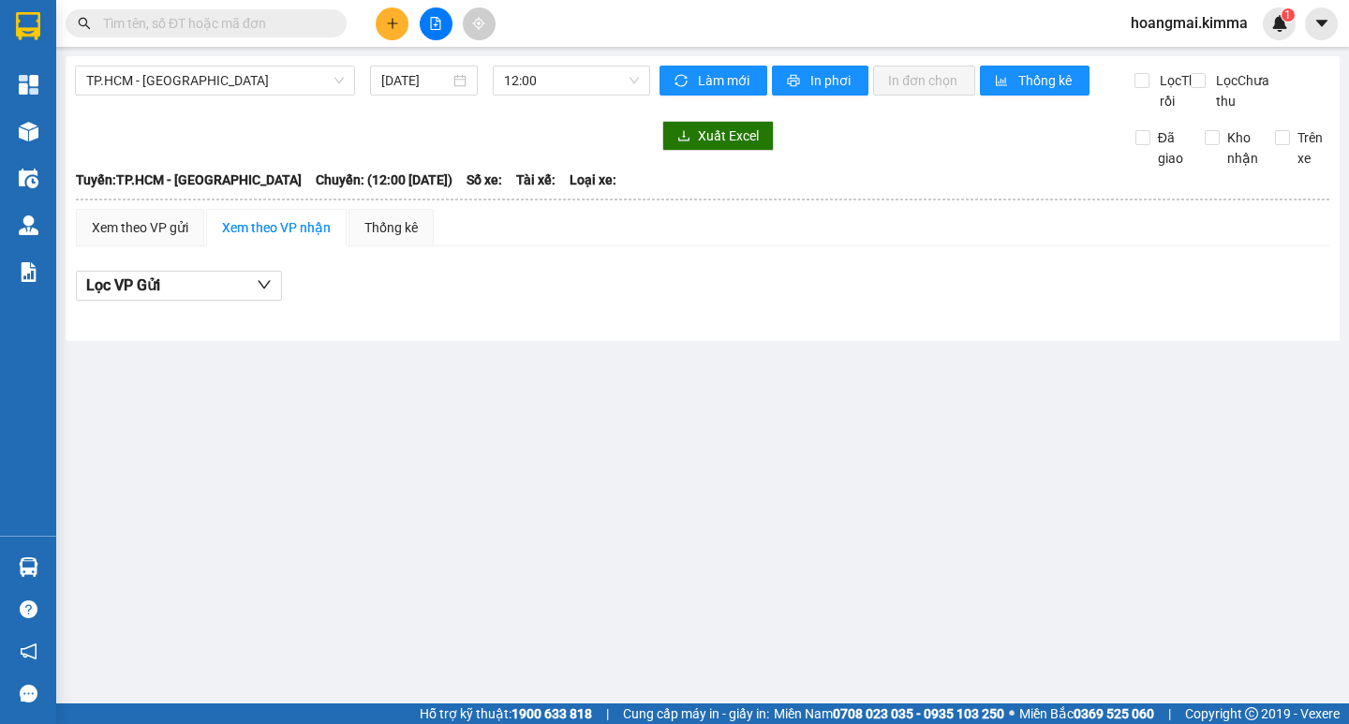
click at [279, 28] on input "text" at bounding box center [213, 23] width 221 height 21
paste input "0789999986"
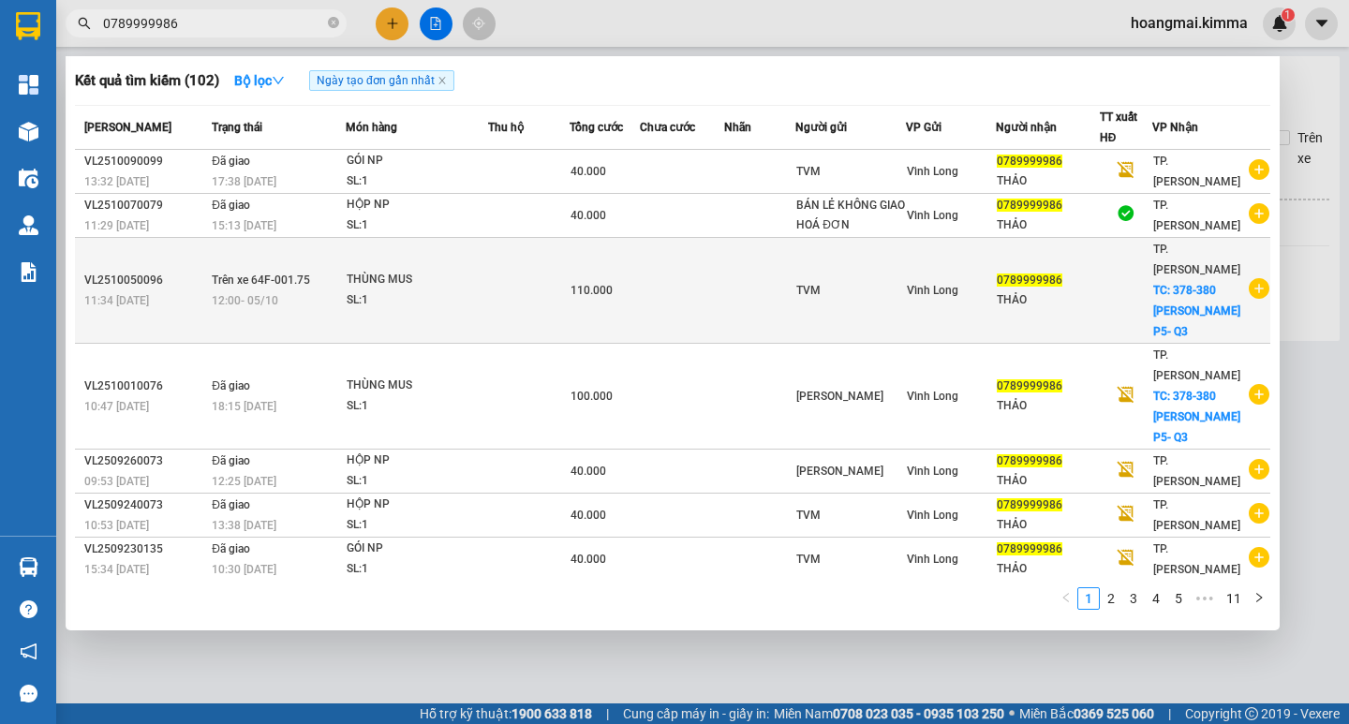
type input "0789999986"
click at [1159, 293] on span "TC: 378-380 [PERSON_NAME] P5- Q3" at bounding box center [1196, 311] width 87 height 54
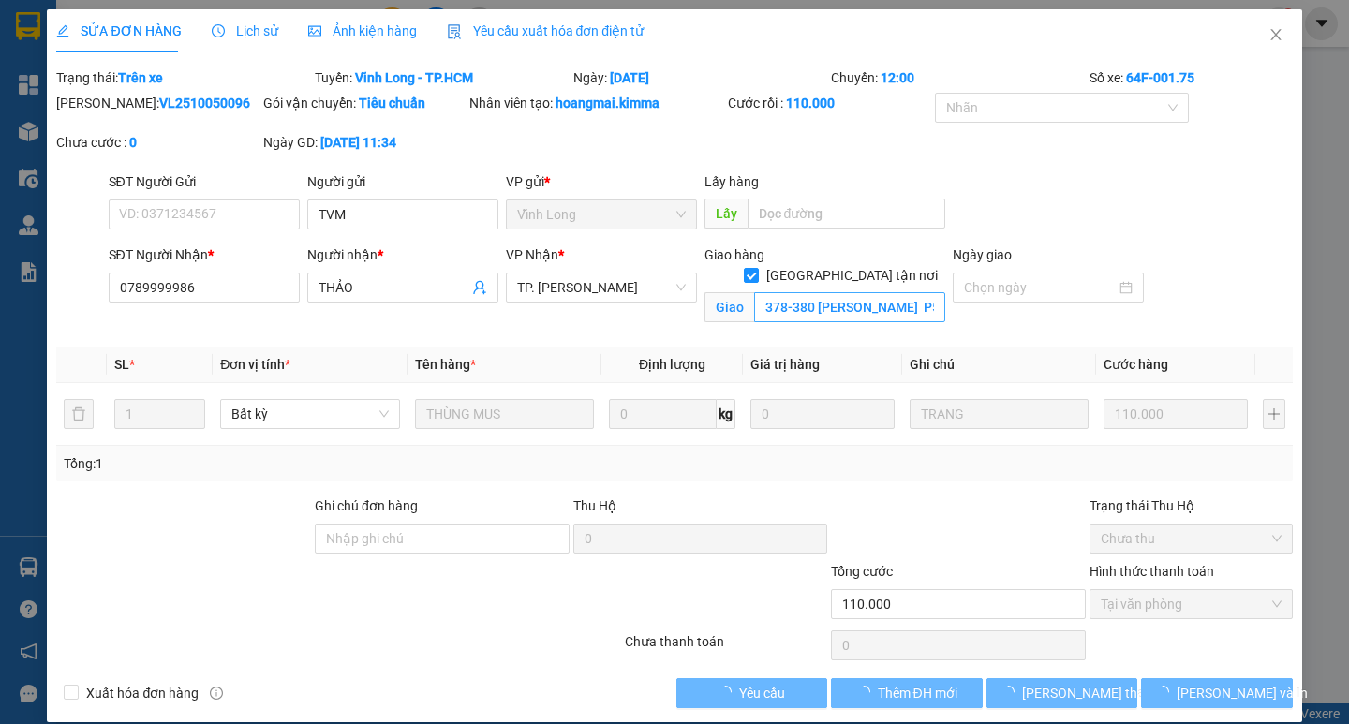
type input "TVM"
type input "0789999986"
type input "THẢO"
checkbox input "true"
type input "378-380 [PERSON_NAME] P5- Q3"
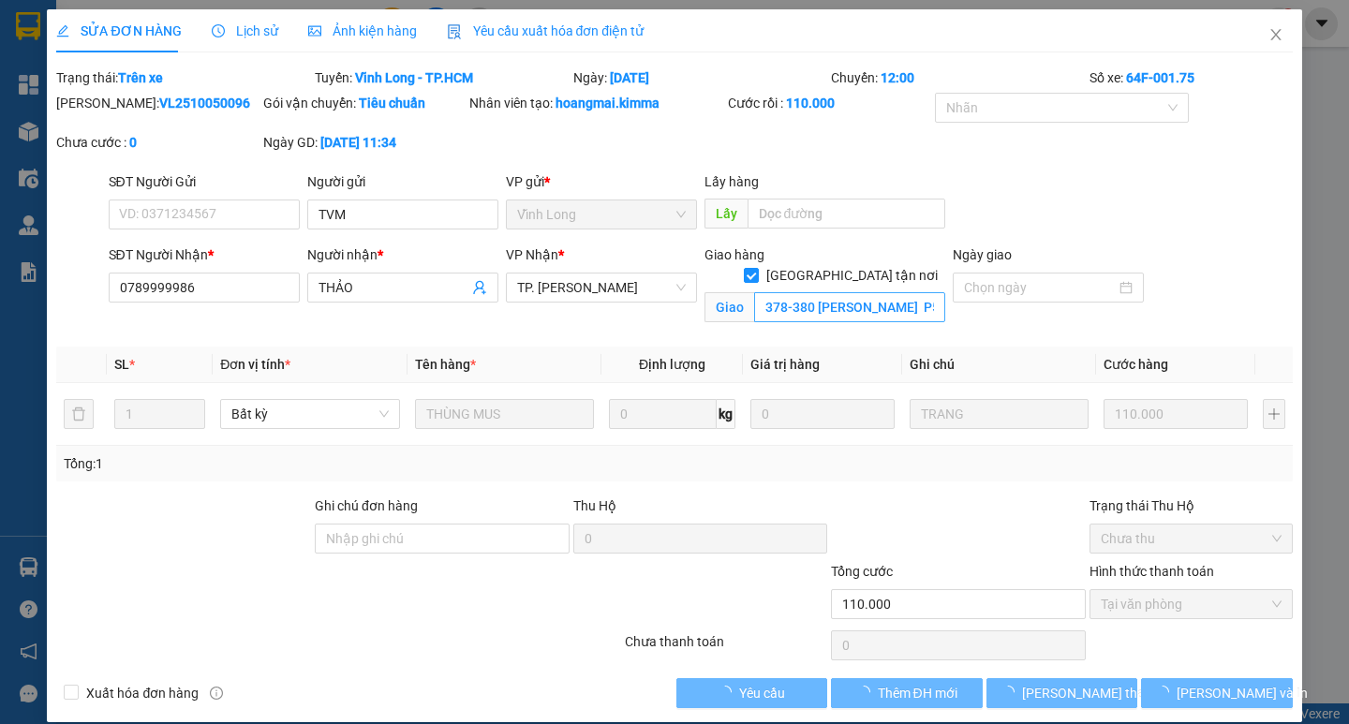
type input "110.000"
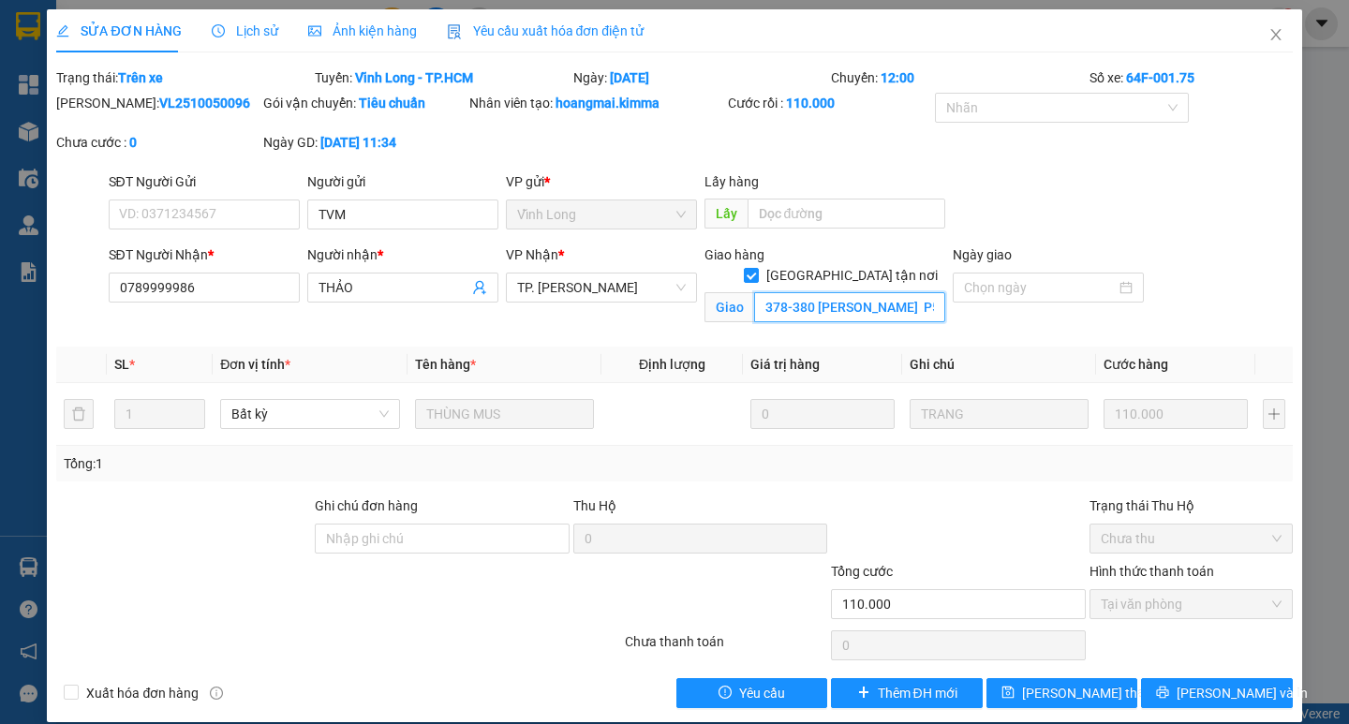
click at [799, 292] on input "378-380 [PERSON_NAME] P5- Q3" at bounding box center [849, 307] width 191 height 30
